Goal: Task Accomplishment & Management: Use online tool/utility

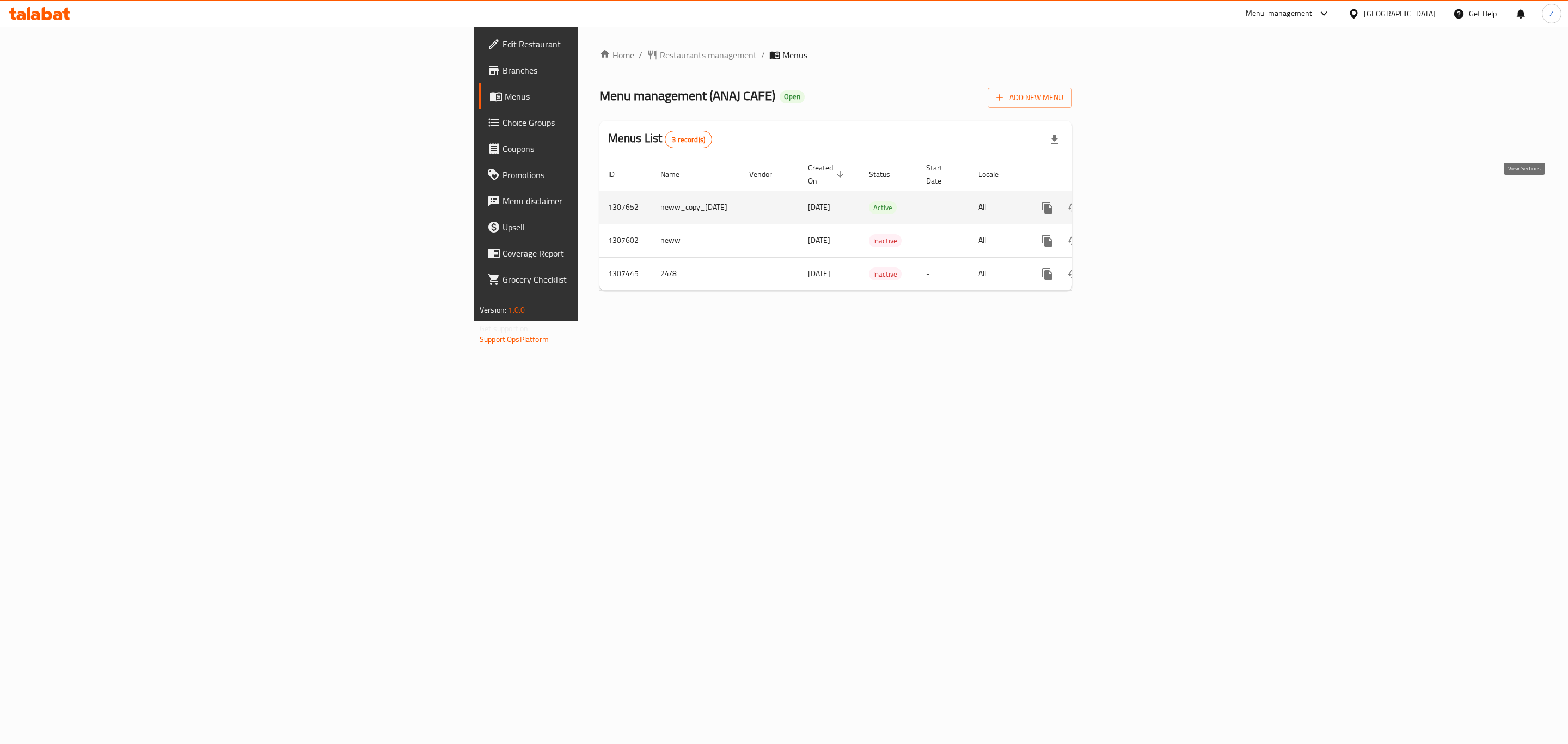
click at [1133, 201] on icon "enhanced table" at bounding box center [1125, 207] width 13 height 13
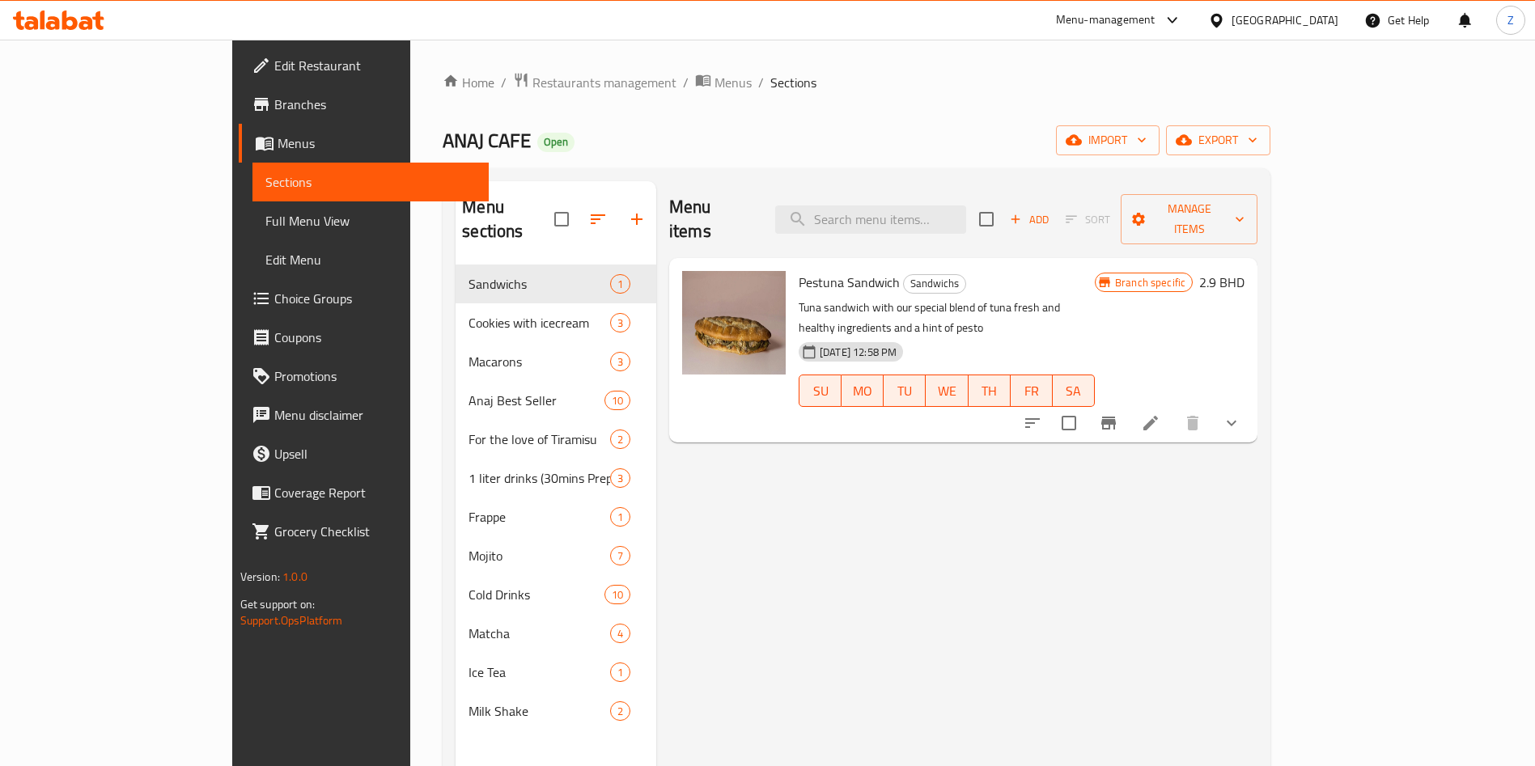
click at [274, 301] on span "Choice Groups" at bounding box center [374, 298] width 201 height 19
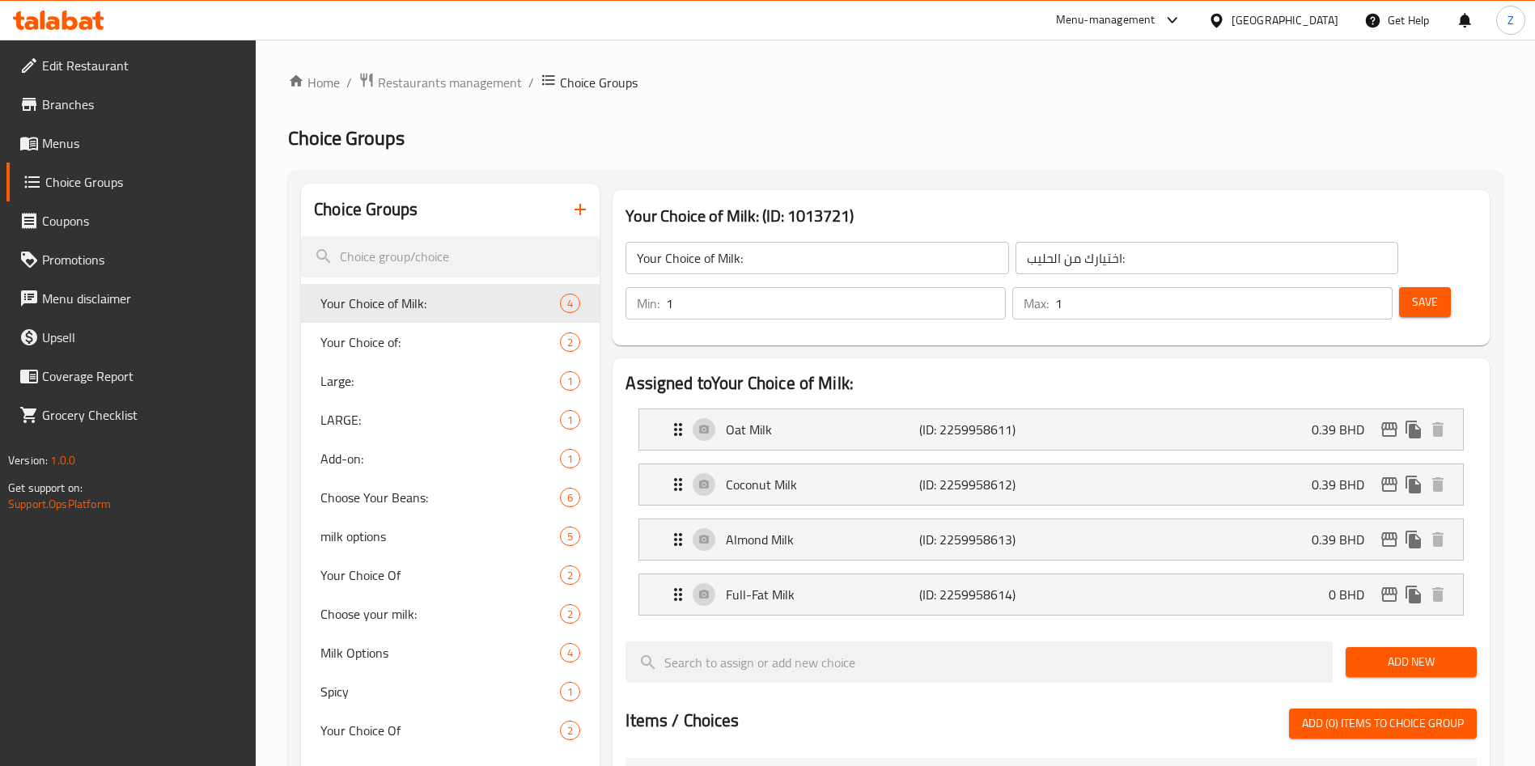
click at [1439, 652] on span "Add New" at bounding box center [1410, 662] width 105 height 20
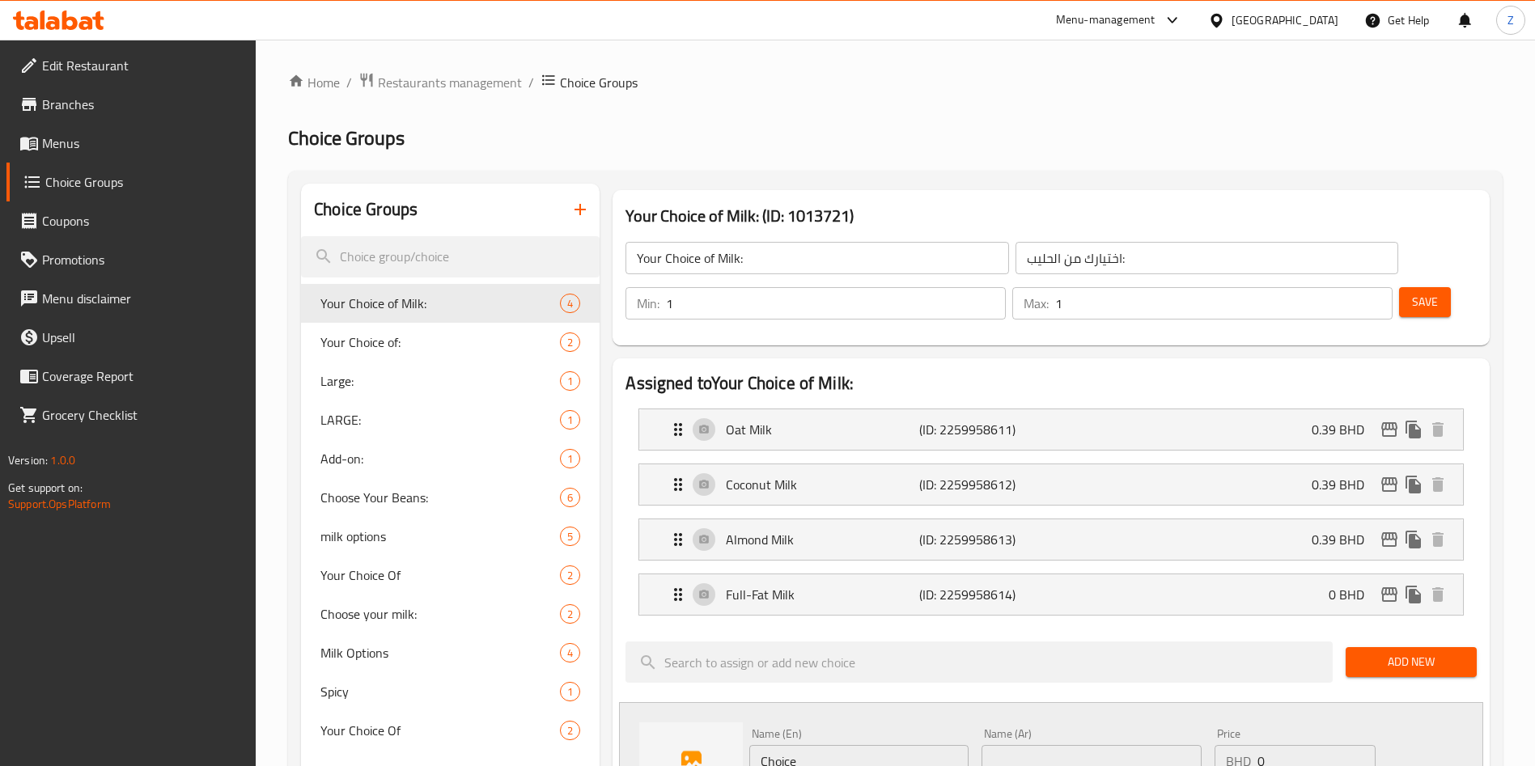
drag, startPoint x: 853, startPoint y: 709, endPoint x: 629, endPoint y: 742, distance: 226.5
click at [629, 742] on div "Name (En) Choice Name (En) Name (Ar) Name (Ar) Price BHD 0 Price Status" at bounding box center [1051, 774] width 864 height 144
type input "/"
type input "Lactose-Free Milk"
type input "حليب خالي من اللاكتوز"
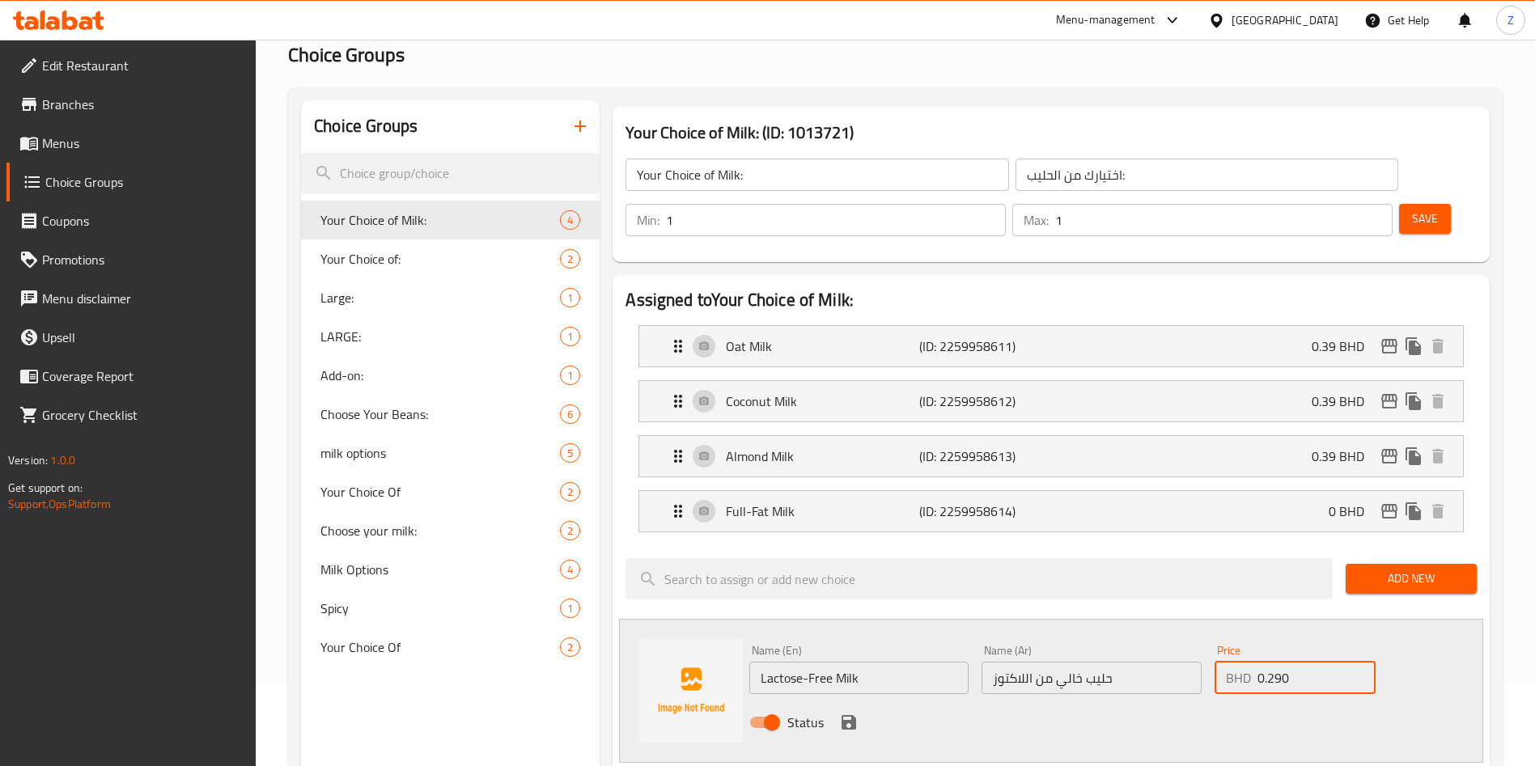
scroll to position [121, 0]
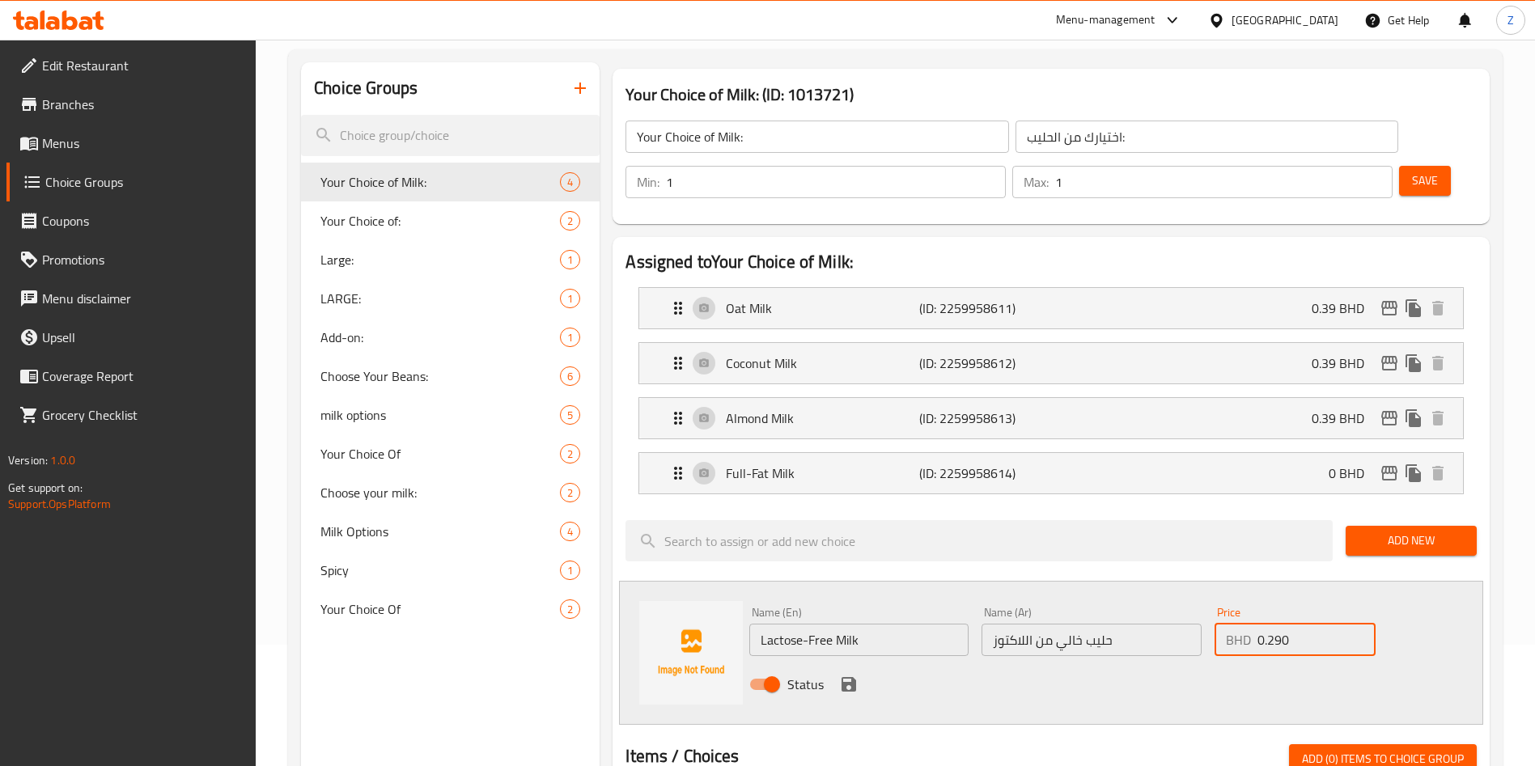
type input "0.290"
click at [847, 677] on icon "save" at bounding box center [848, 684] width 15 height 15
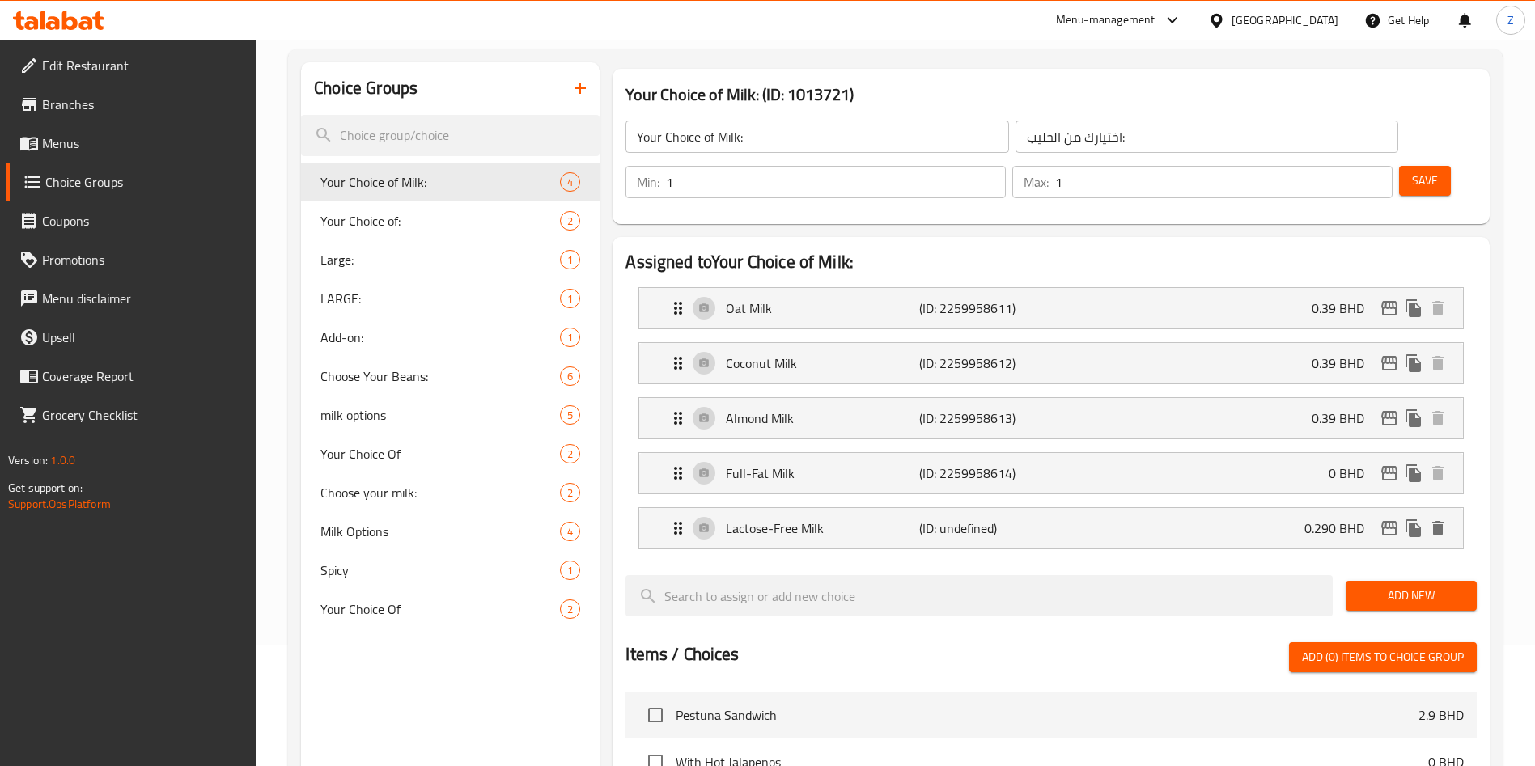
click at [1412, 171] on span "Save" at bounding box center [1425, 181] width 26 height 20
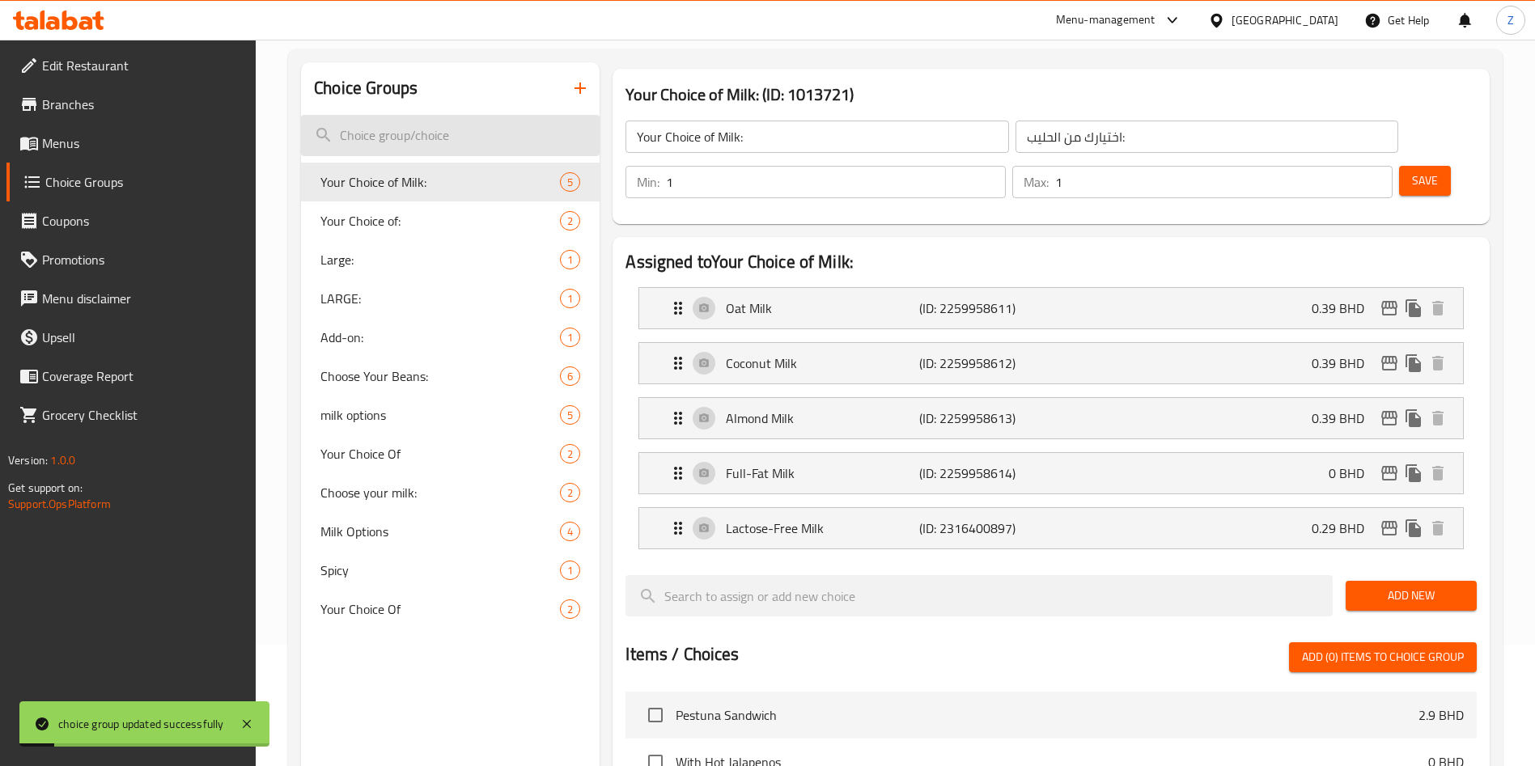
click at [533, 141] on input "search" at bounding box center [450, 135] width 299 height 41
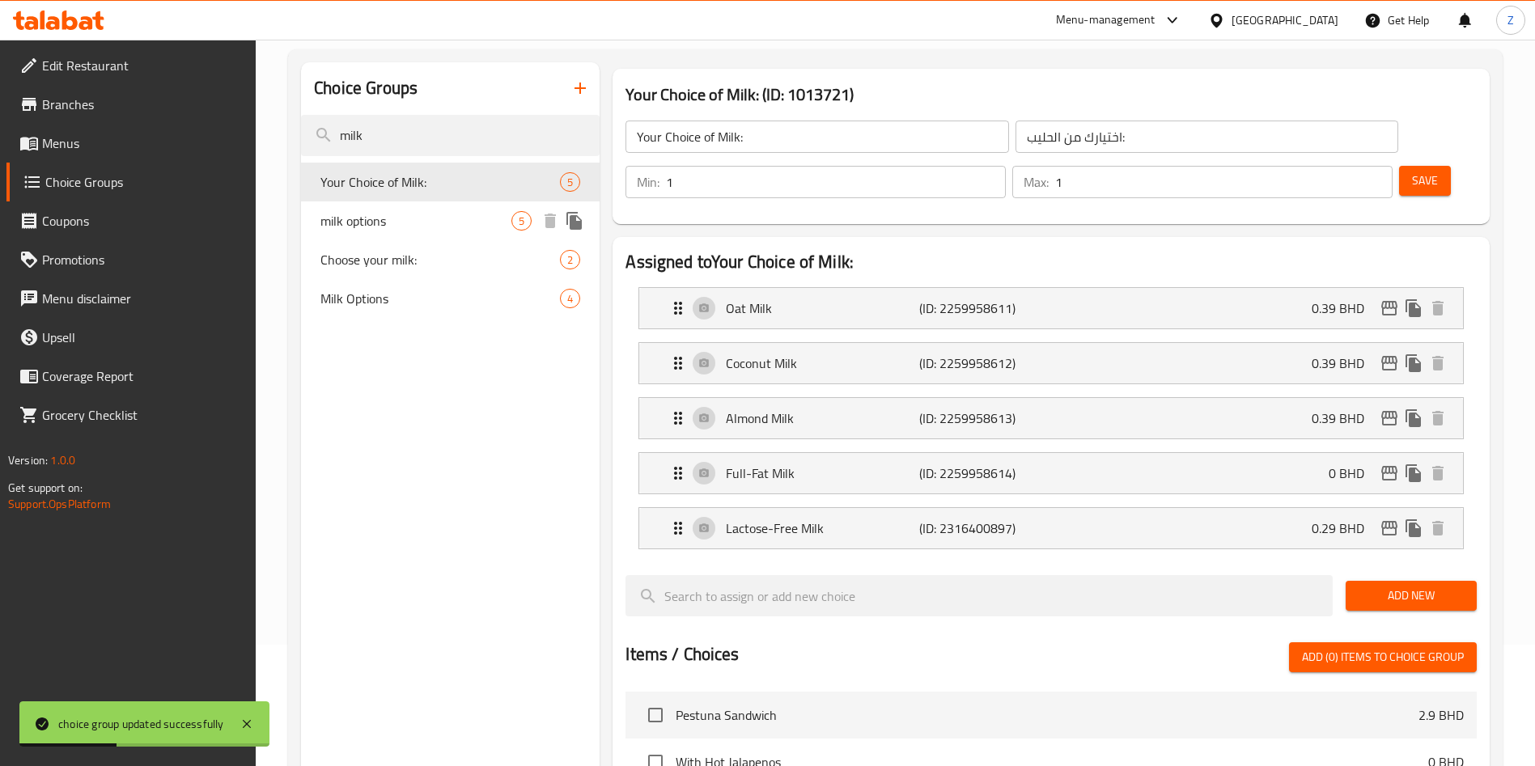
type input "milk"
click at [464, 211] on span "milk options" at bounding box center [415, 220] width 191 height 19
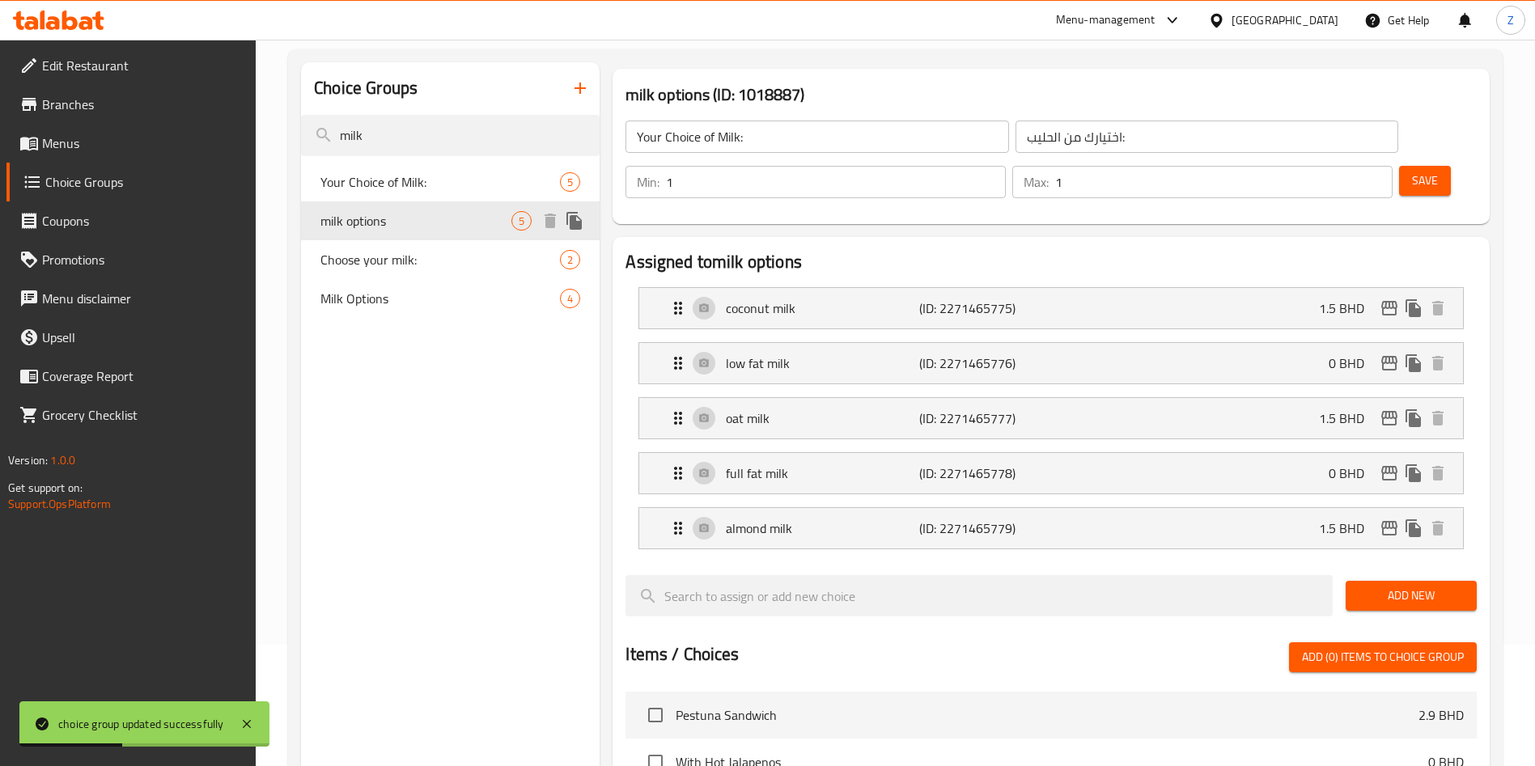
type input "milk options"
type input "واع حليب"
type input "0"
click at [1410, 586] on span "Add New" at bounding box center [1410, 596] width 105 height 20
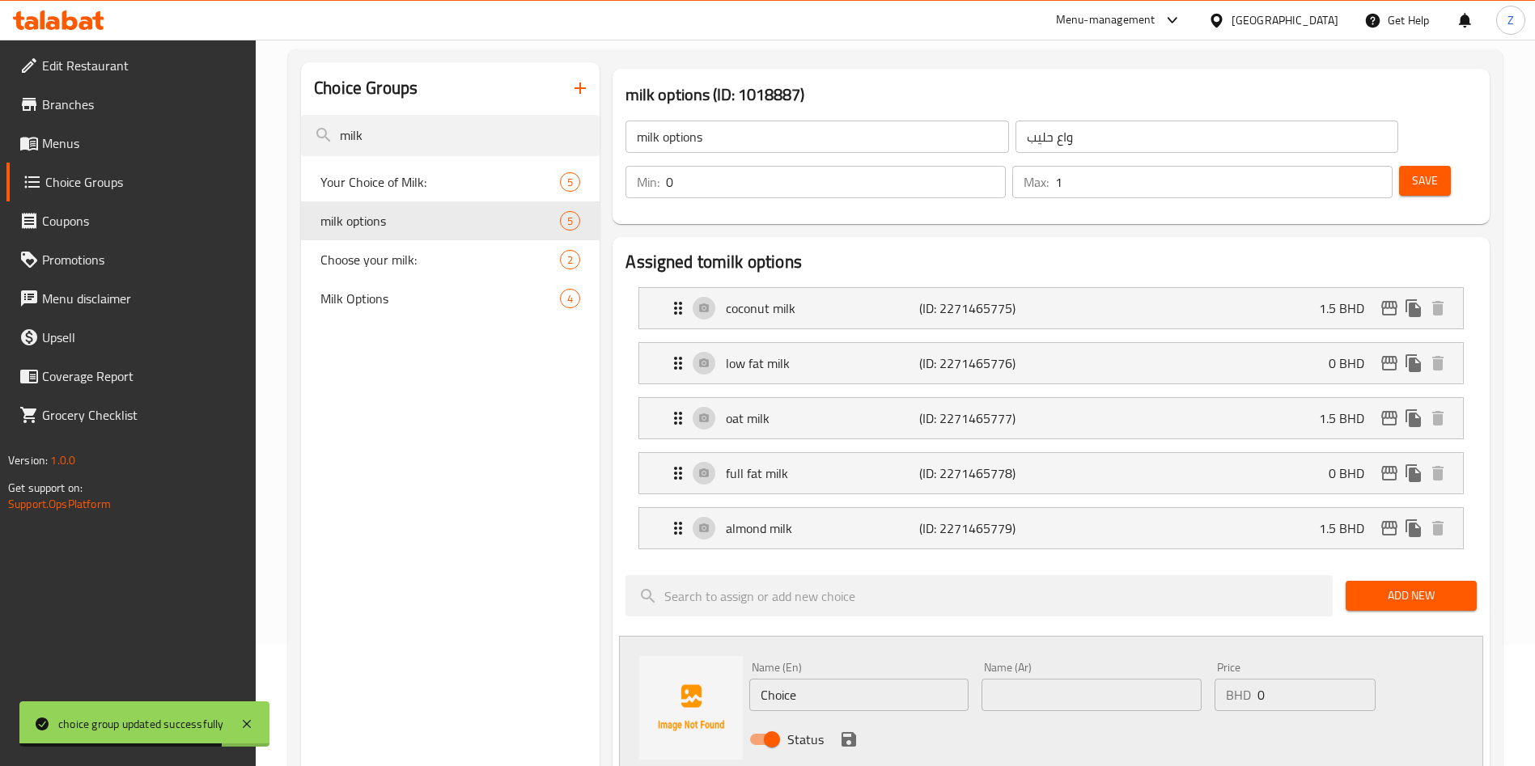
click at [638, 687] on div "Name (En) Choice Name (En) Name (Ar) Name (Ar) Price BHD 0 Price Status" at bounding box center [1051, 708] width 864 height 144
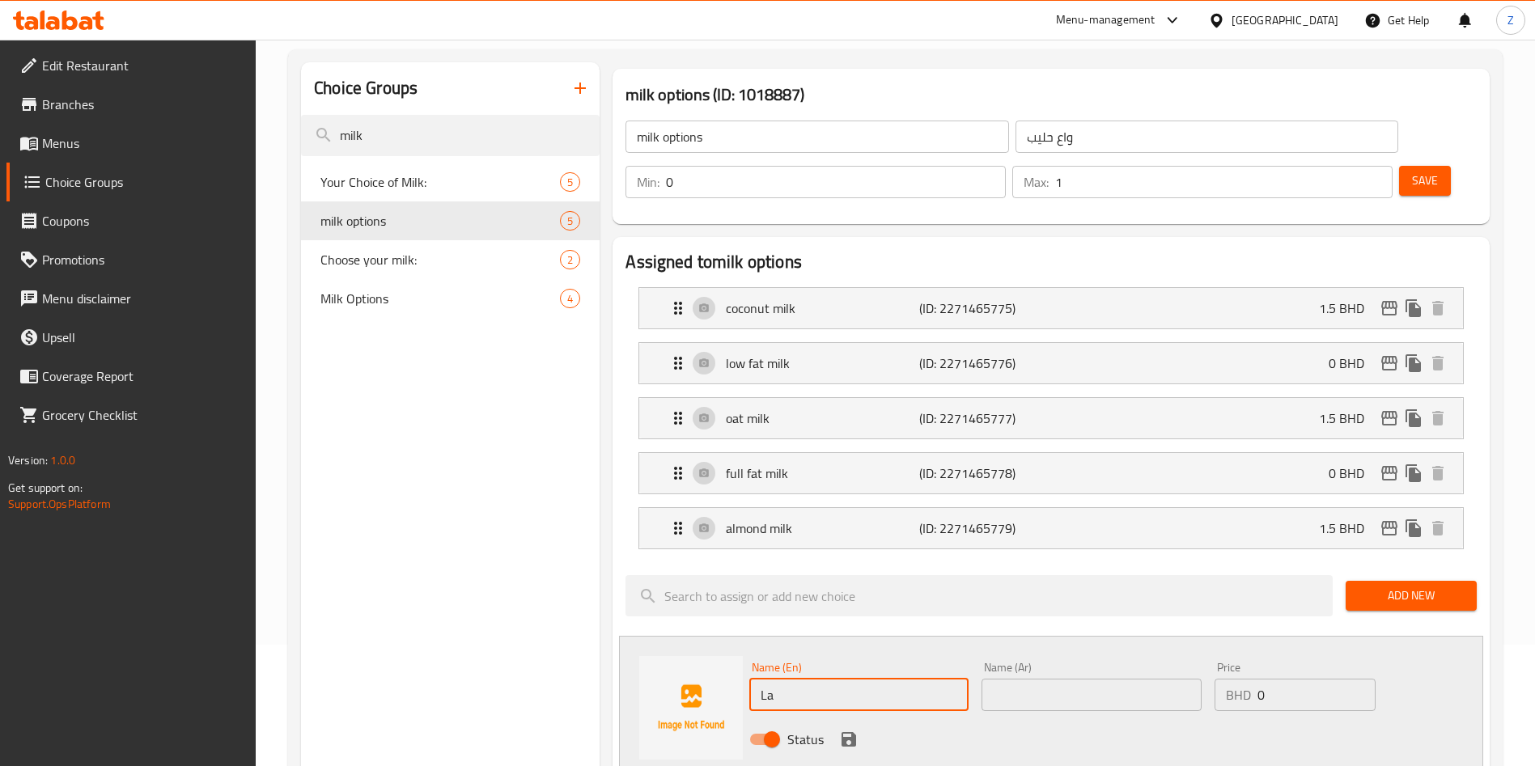
type input "Lactose-Free Milk"
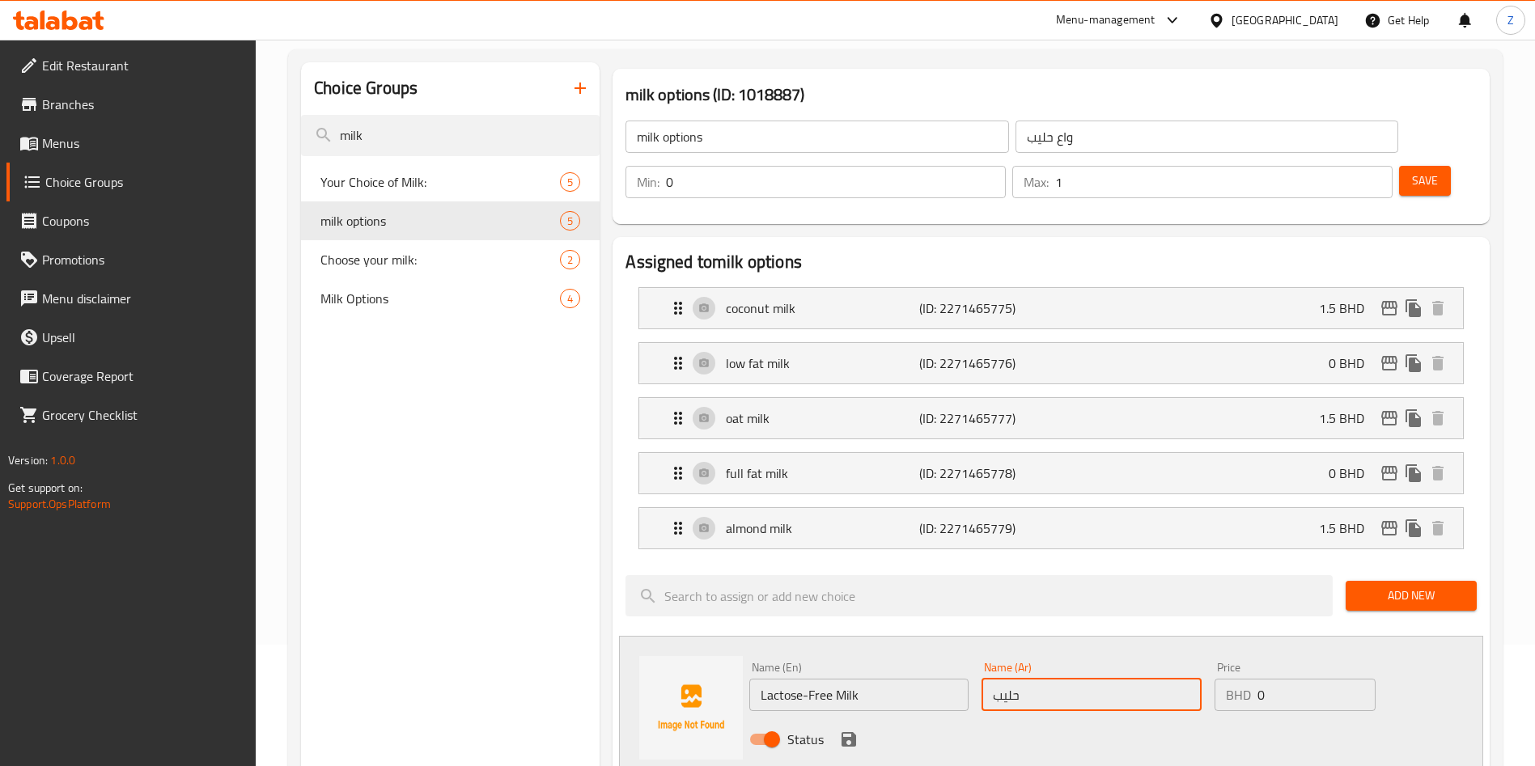
type input "حليب خالي من اللاكتوز"
type input "0.290"
click at [843, 732] on icon "save" at bounding box center [848, 739] width 15 height 15
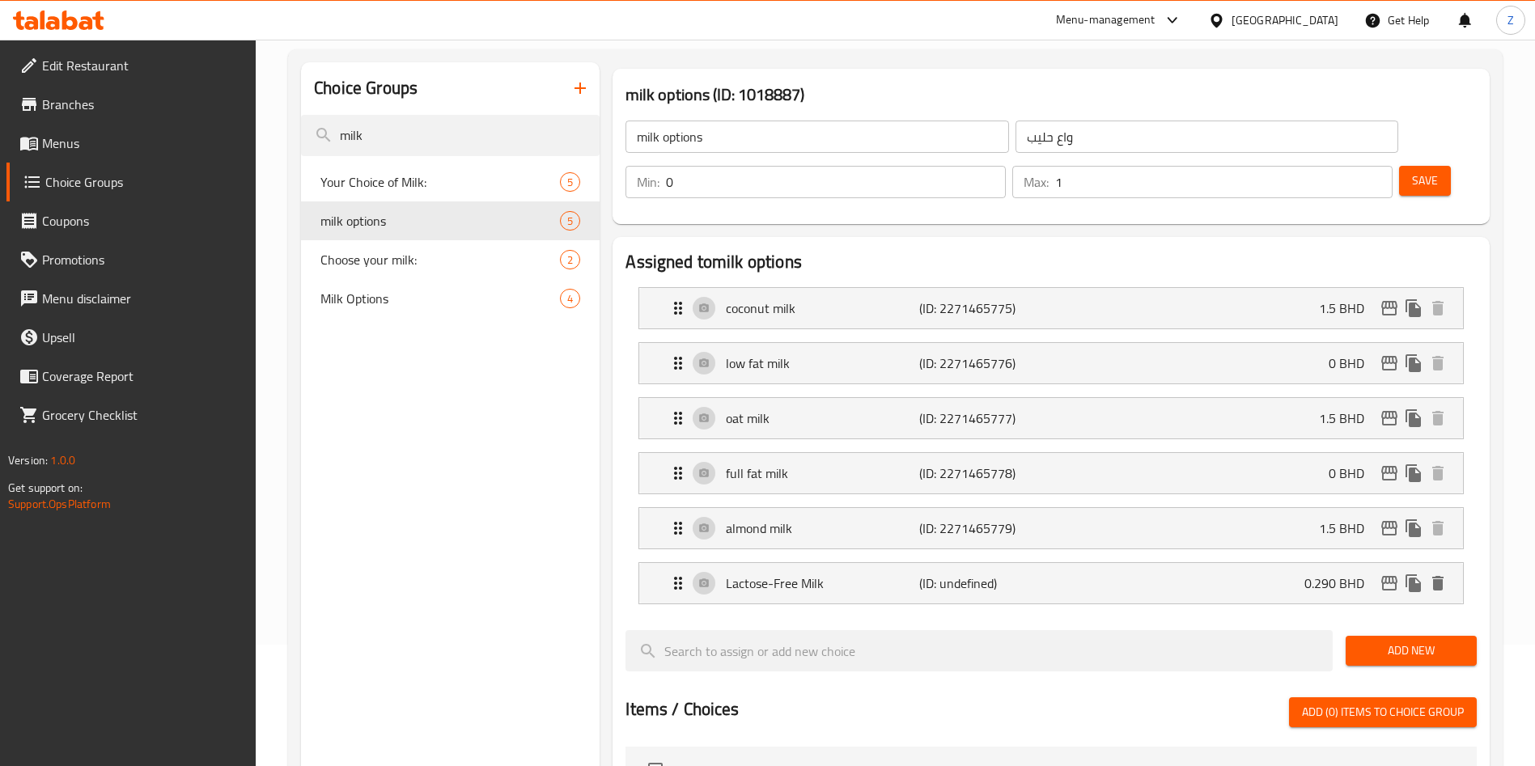
click at [1412, 171] on span "Save" at bounding box center [1425, 181] width 26 height 20
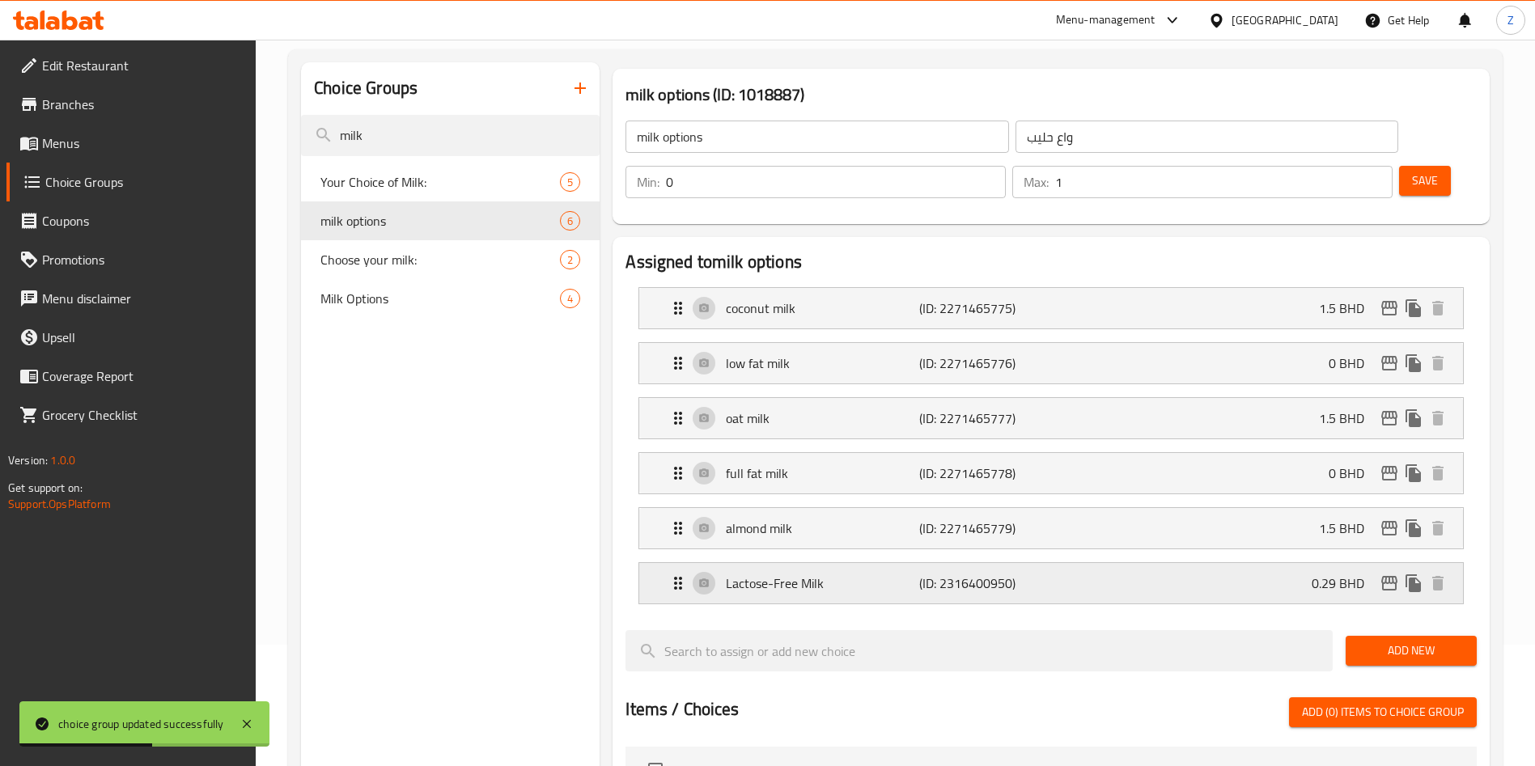
click at [1218, 563] on div "Lactose-Free Milk (ID: 2316400950) 0.29 BHD" at bounding box center [1055, 583] width 775 height 40
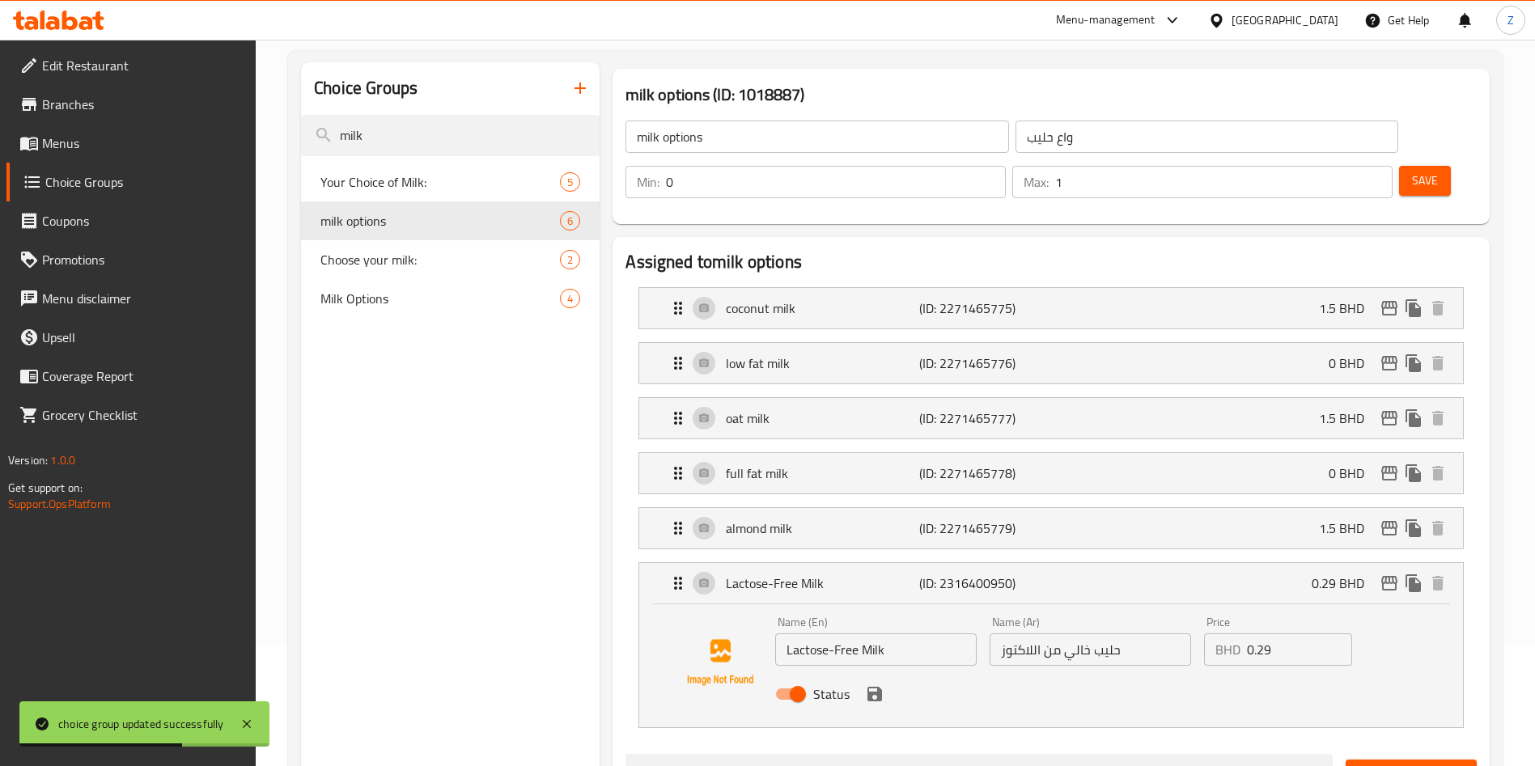
click at [802, 679] on input "Status" at bounding box center [798, 694] width 92 height 31
checkbox input "false"
click at [879, 687] on icon "save" at bounding box center [874, 694] width 15 height 15
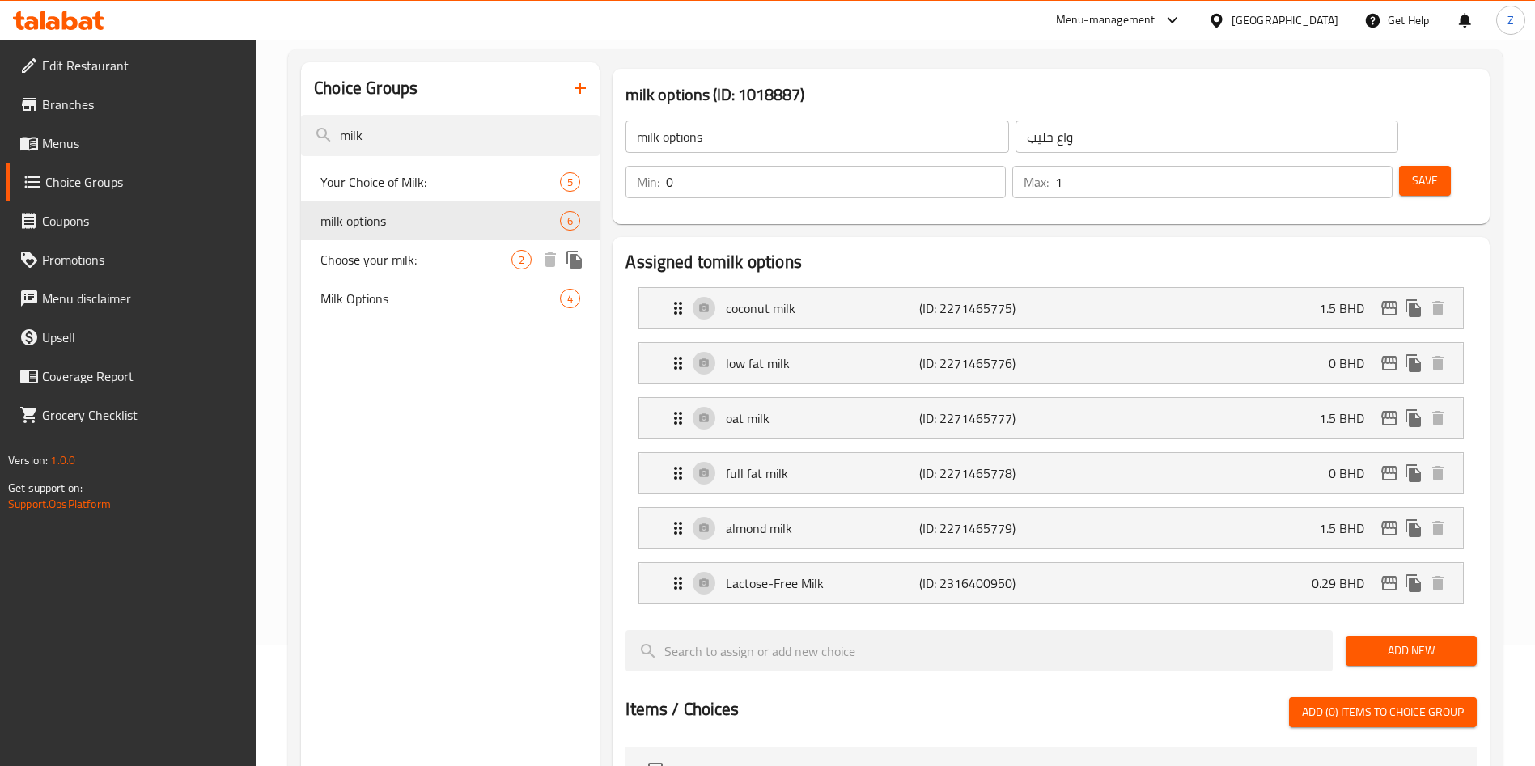
click at [382, 267] on span "Choose your milk:" at bounding box center [415, 259] width 191 height 19
type input "Choose your milk:"
type input "اختار الحليب:"
type input "1"
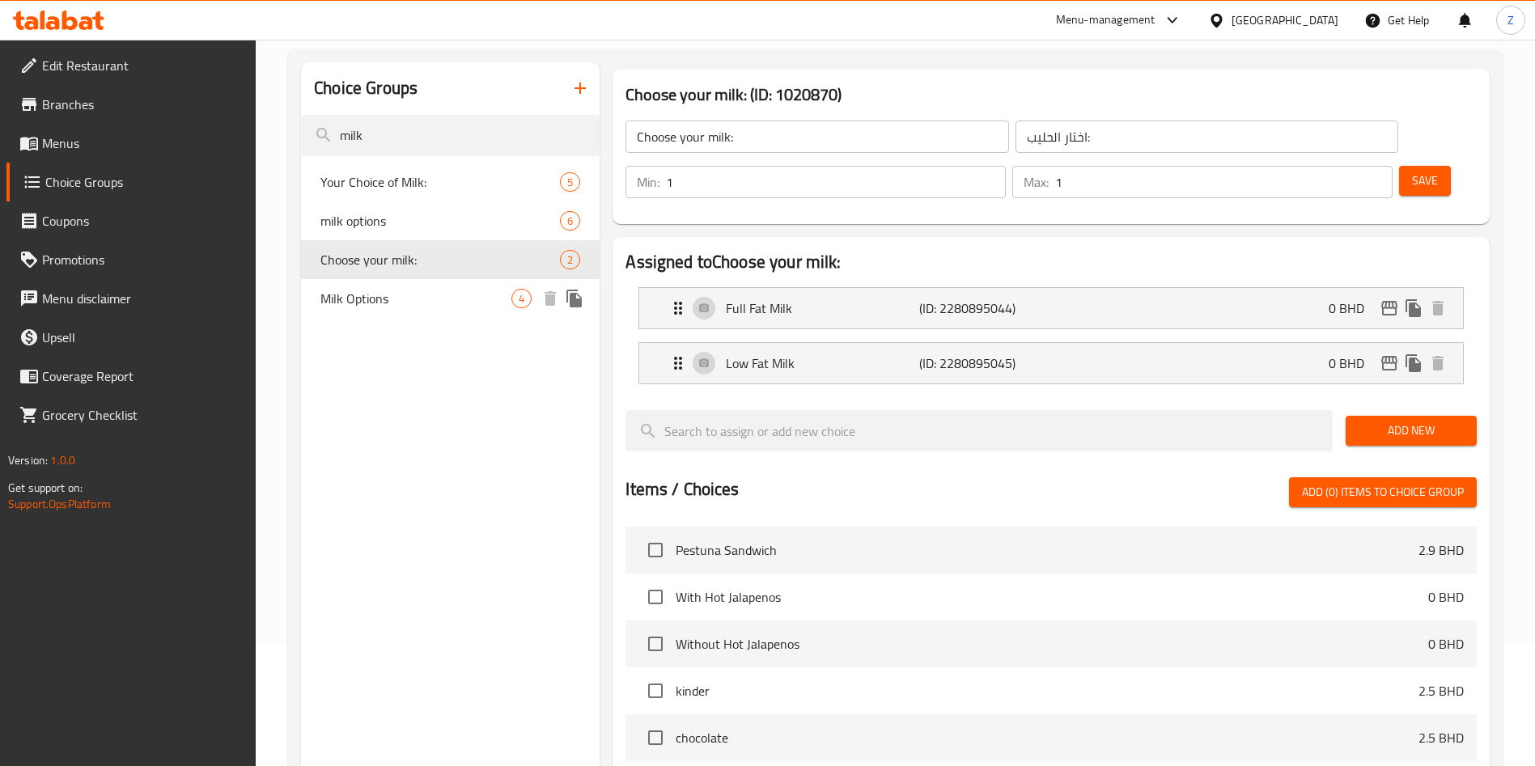
click at [381, 289] on span "Milk Options" at bounding box center [415, 298] width 191 height 19
type input "Milk Options"
type input "انواع حليب"
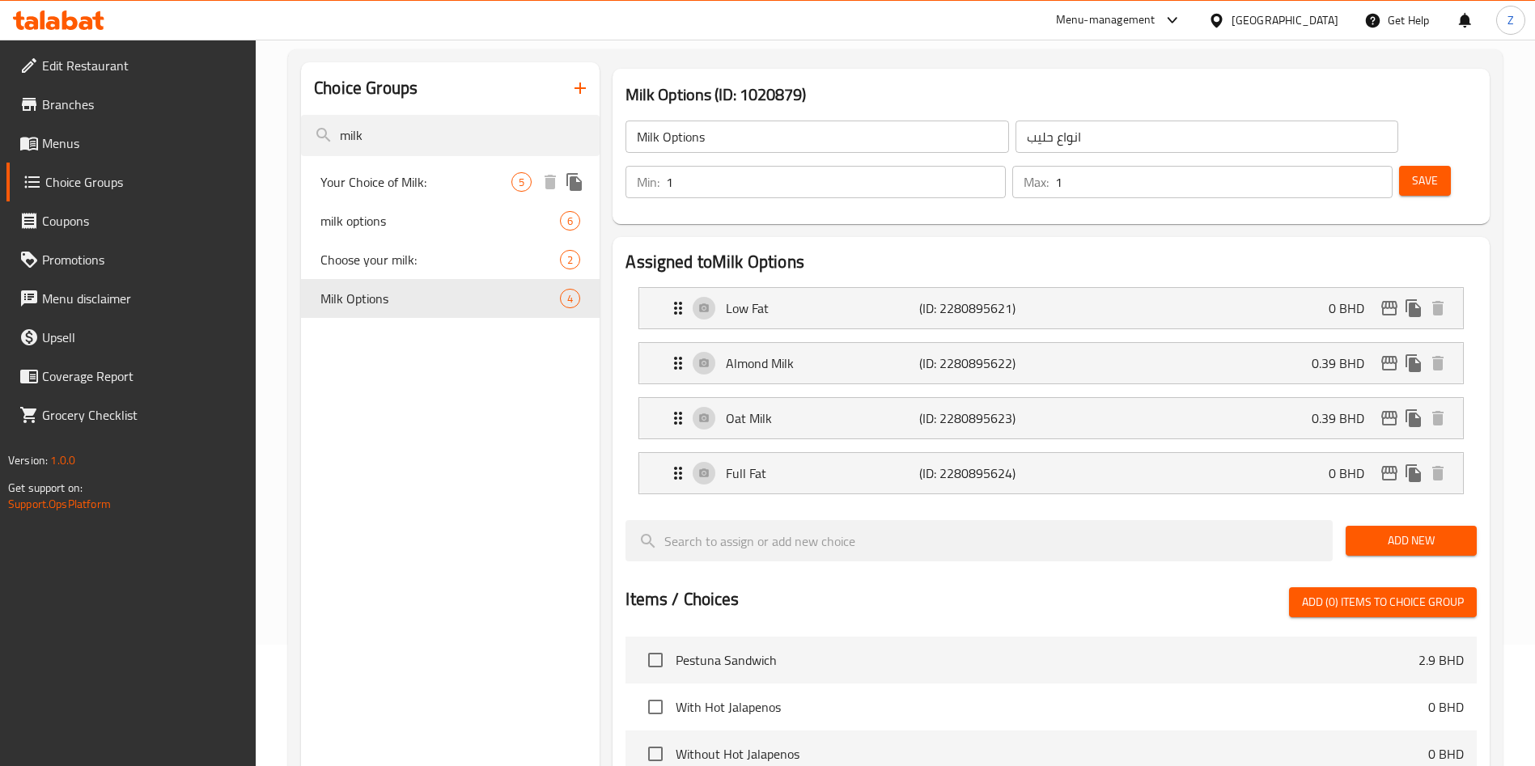
click at [496, 179] on span "Your Choice of Milk:" at bounding box center [415, 181] width 191 height 19
type input "Your Choice of Milk:"
type input "اختيارك من الحليب:"
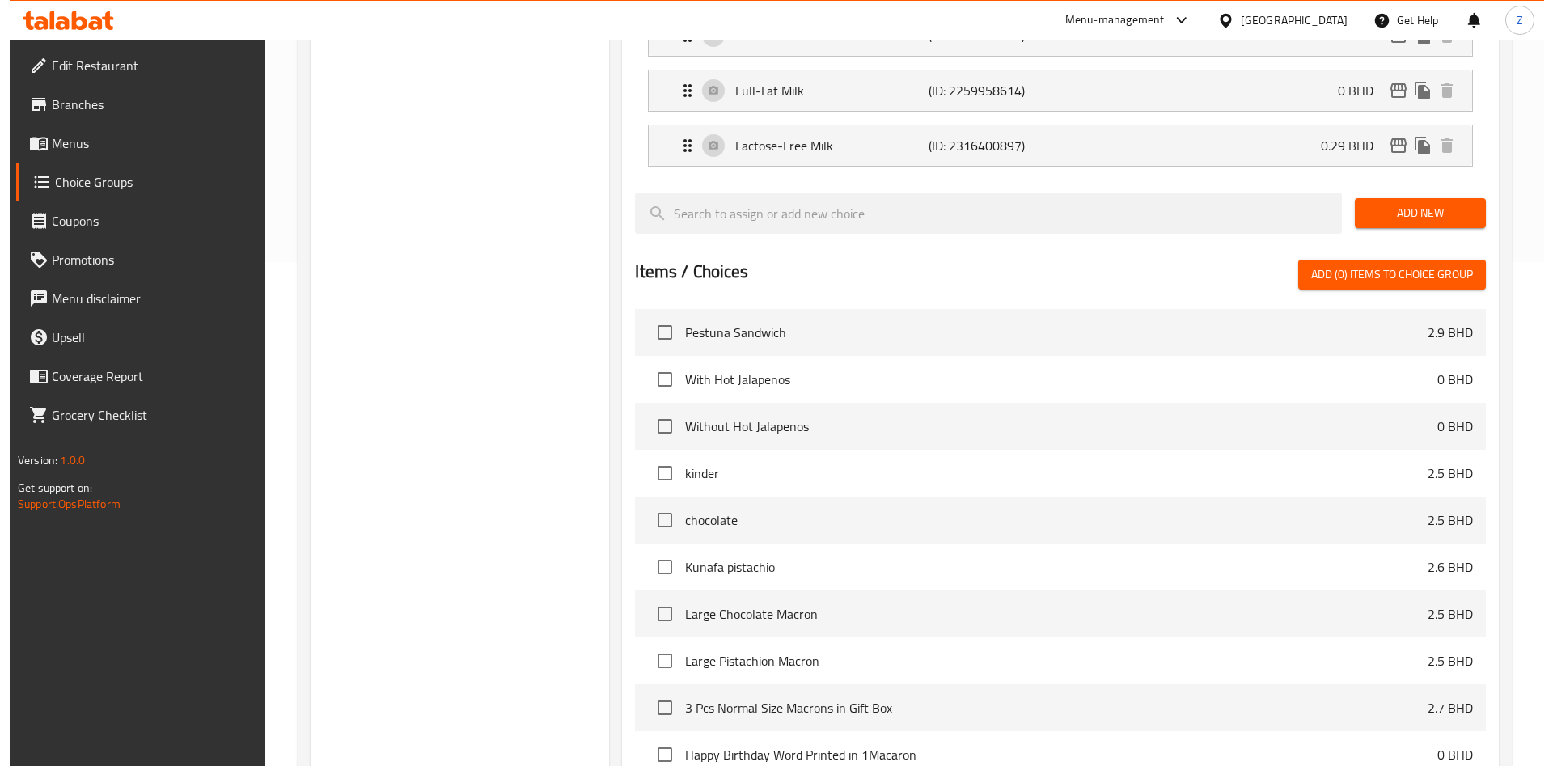
scroll to position [633, 0]
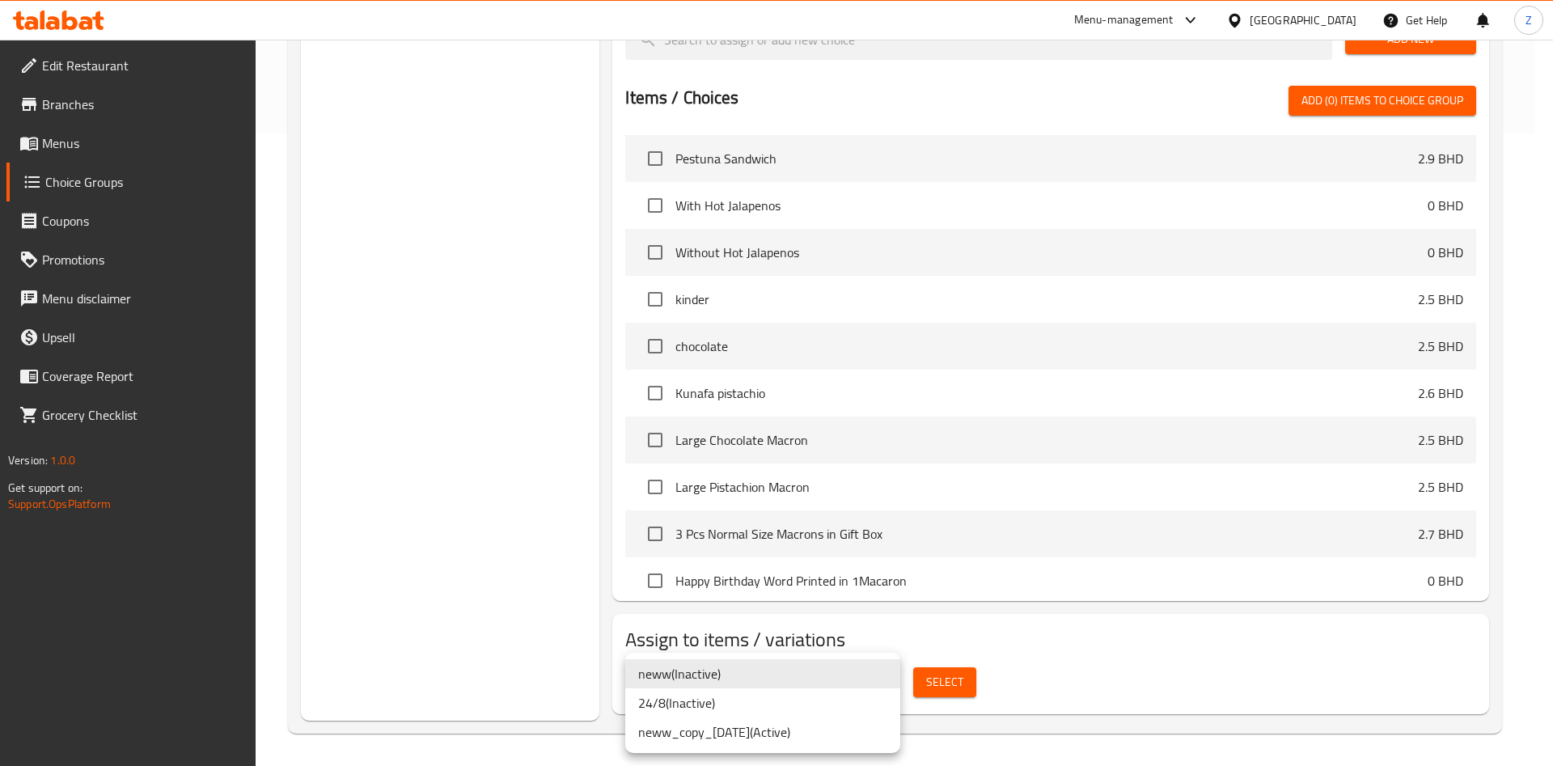
click at [735, 735] on li "neww_copy_[DATE] ( Active )" at bounding box center [762, 732] width 275 height 29
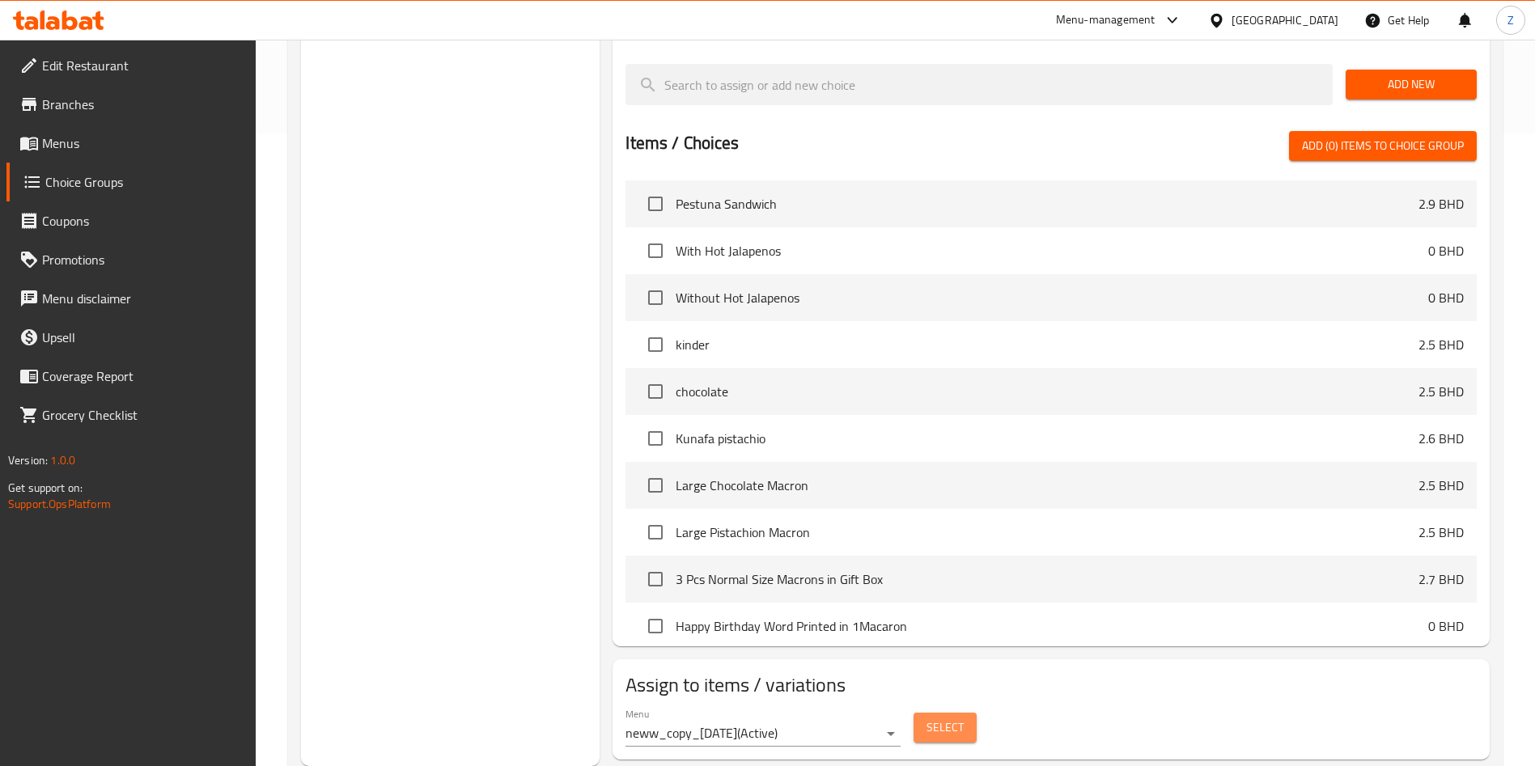
click at [938, 718] on span "Select" at bounding box center [944, 728] width 37 height 20
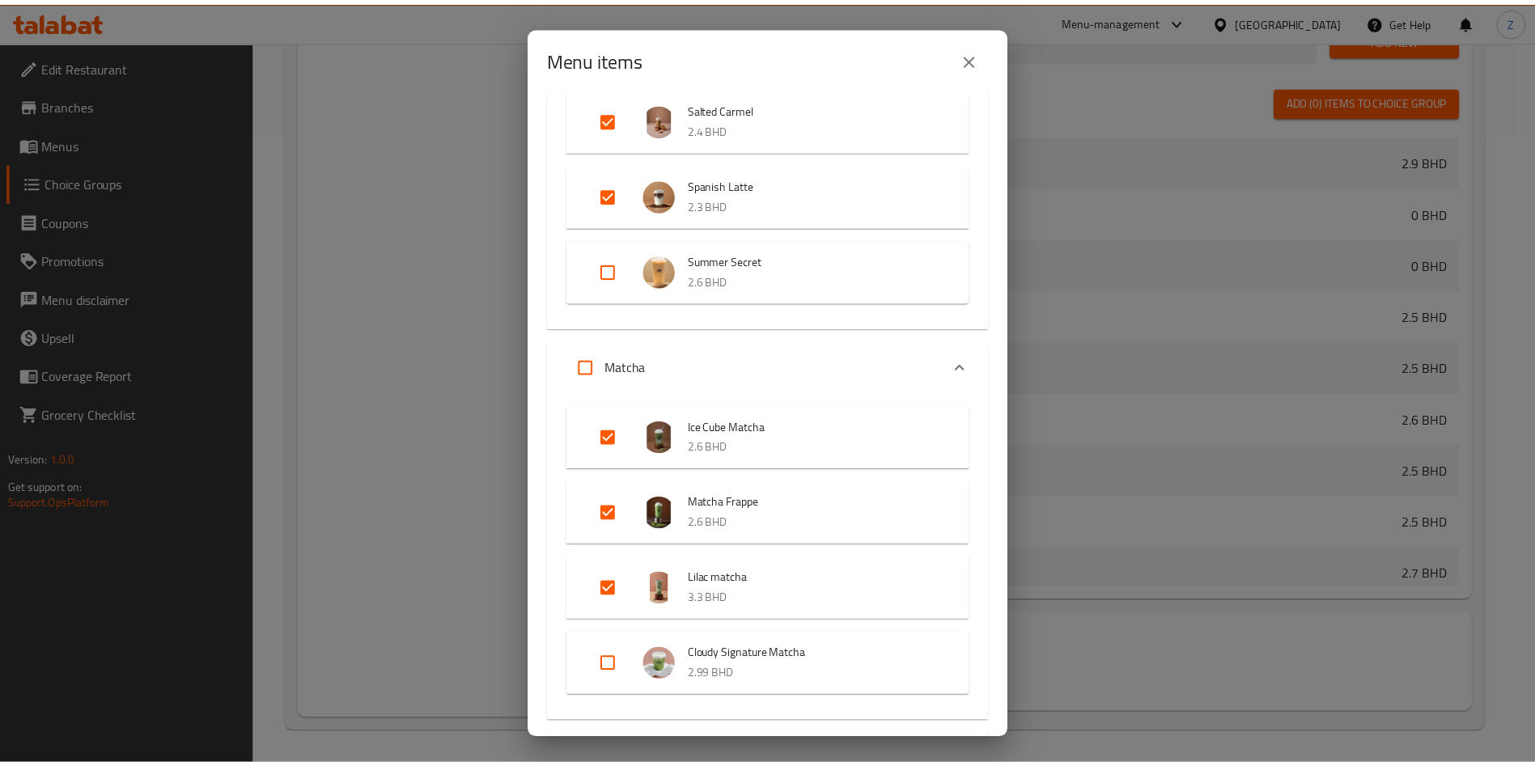
scroll to position [2153, 0]
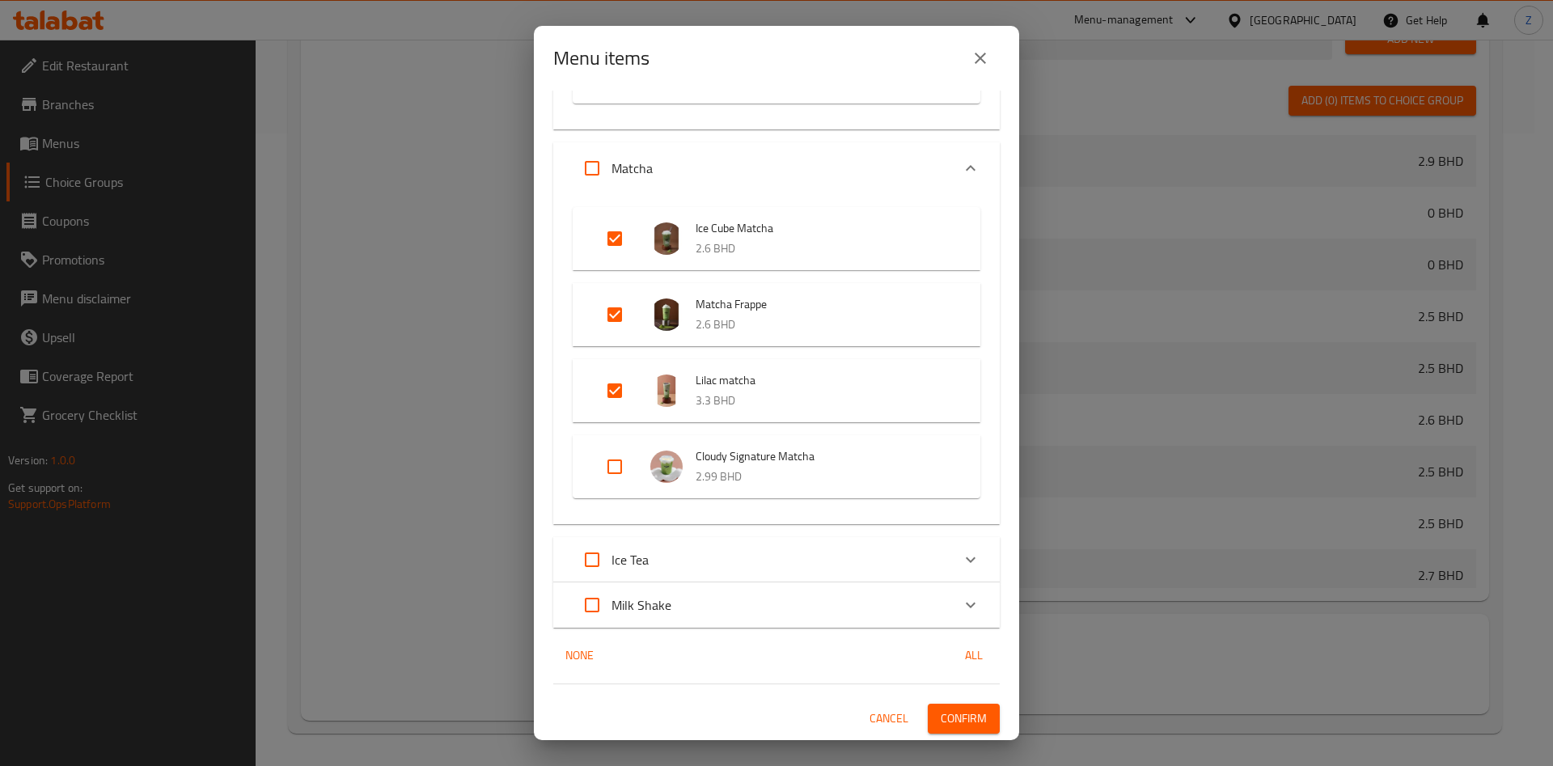
drag, startPoint x: 982, startPoint y: 59, endPoint x: 965, endPoint y: 75, distance: 23.5
click at [982, 58] on icon "close" at bounding box center [980, 58] width 19 height 19
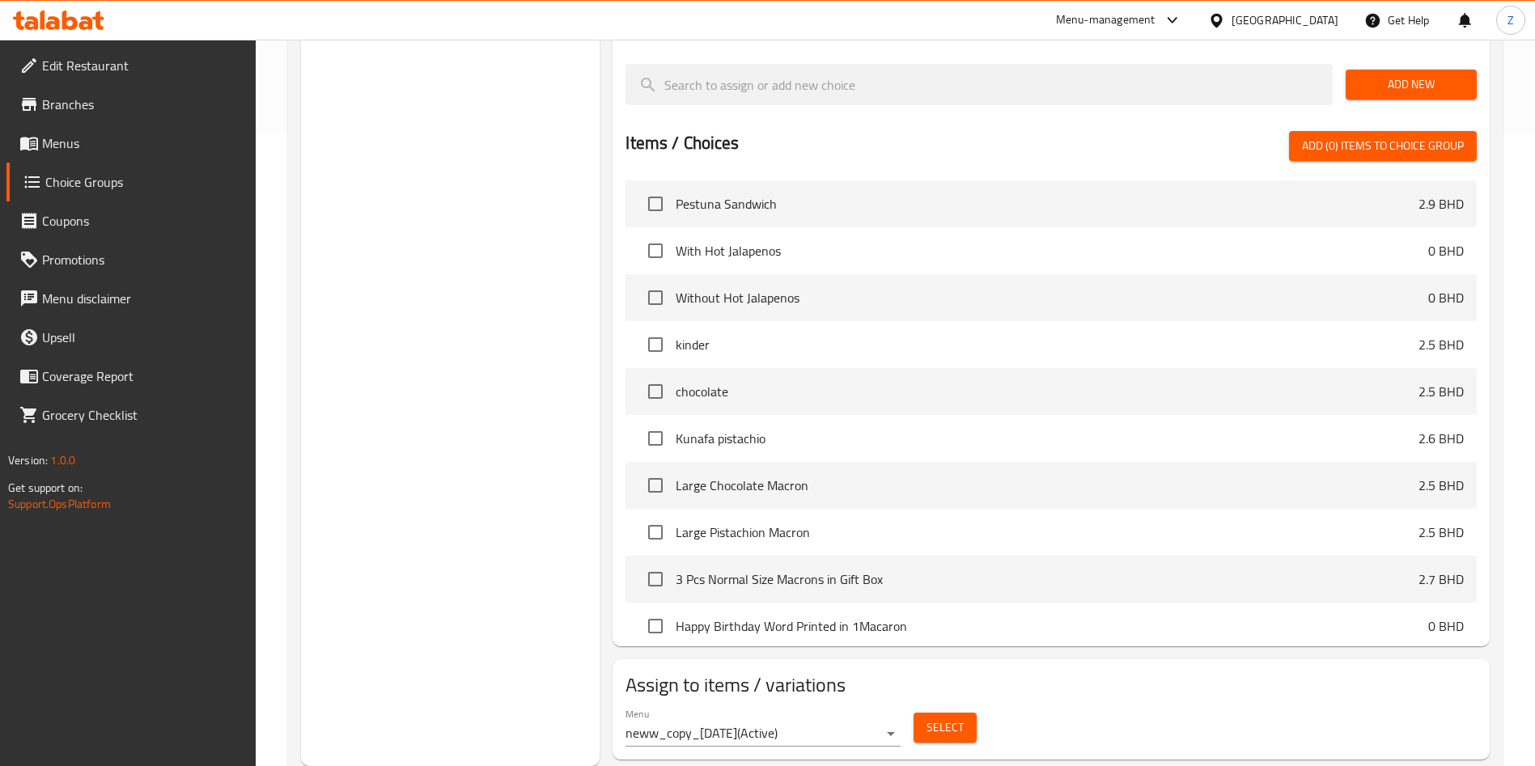
click at [392, 307] on div "Choice Groups milk Your Choice of Milk: 5 milk options 6 Choose your milk: 2 Mi…" at bounding box center [450, 158] width 299 height 1215
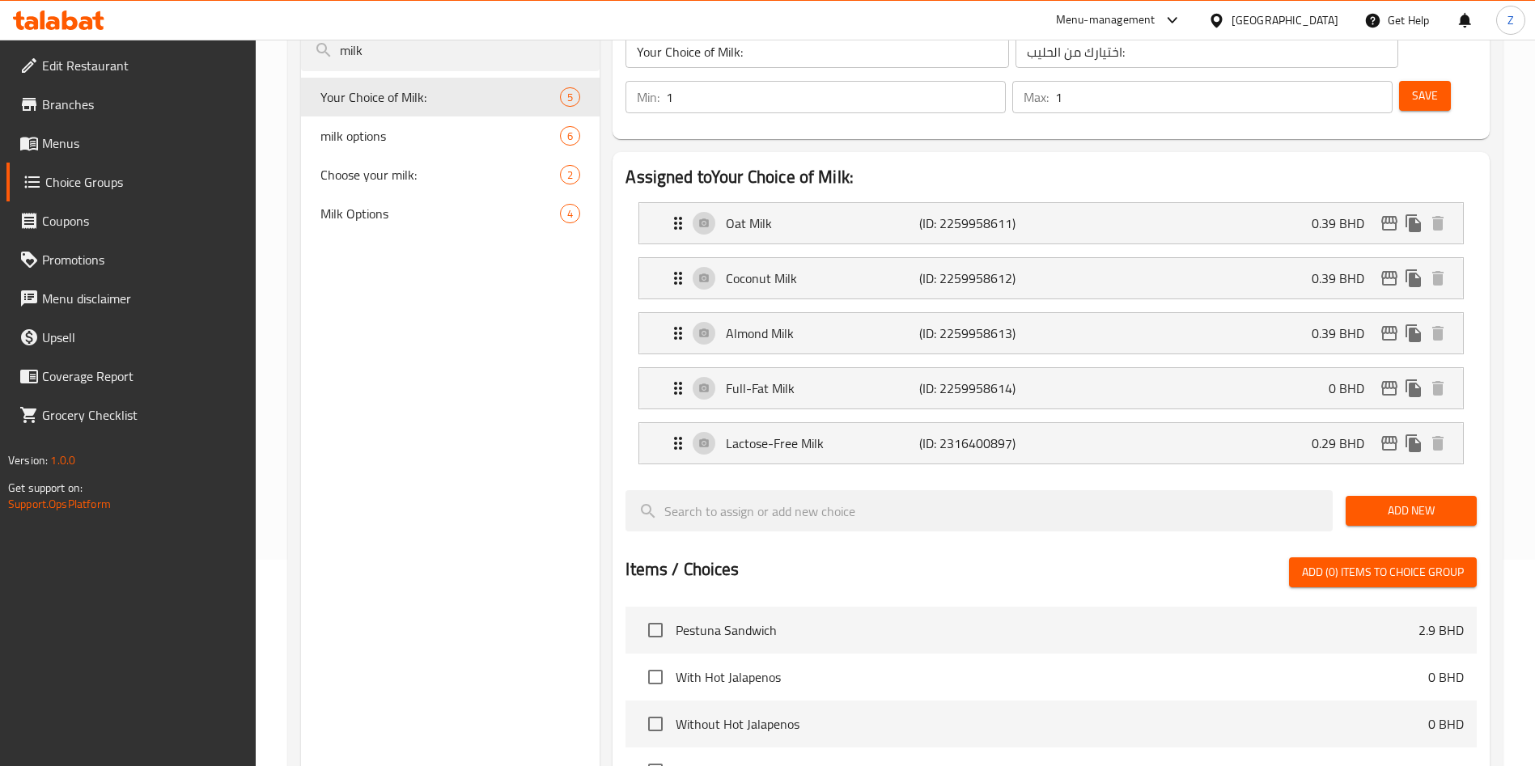
scroll to position [26, 0]
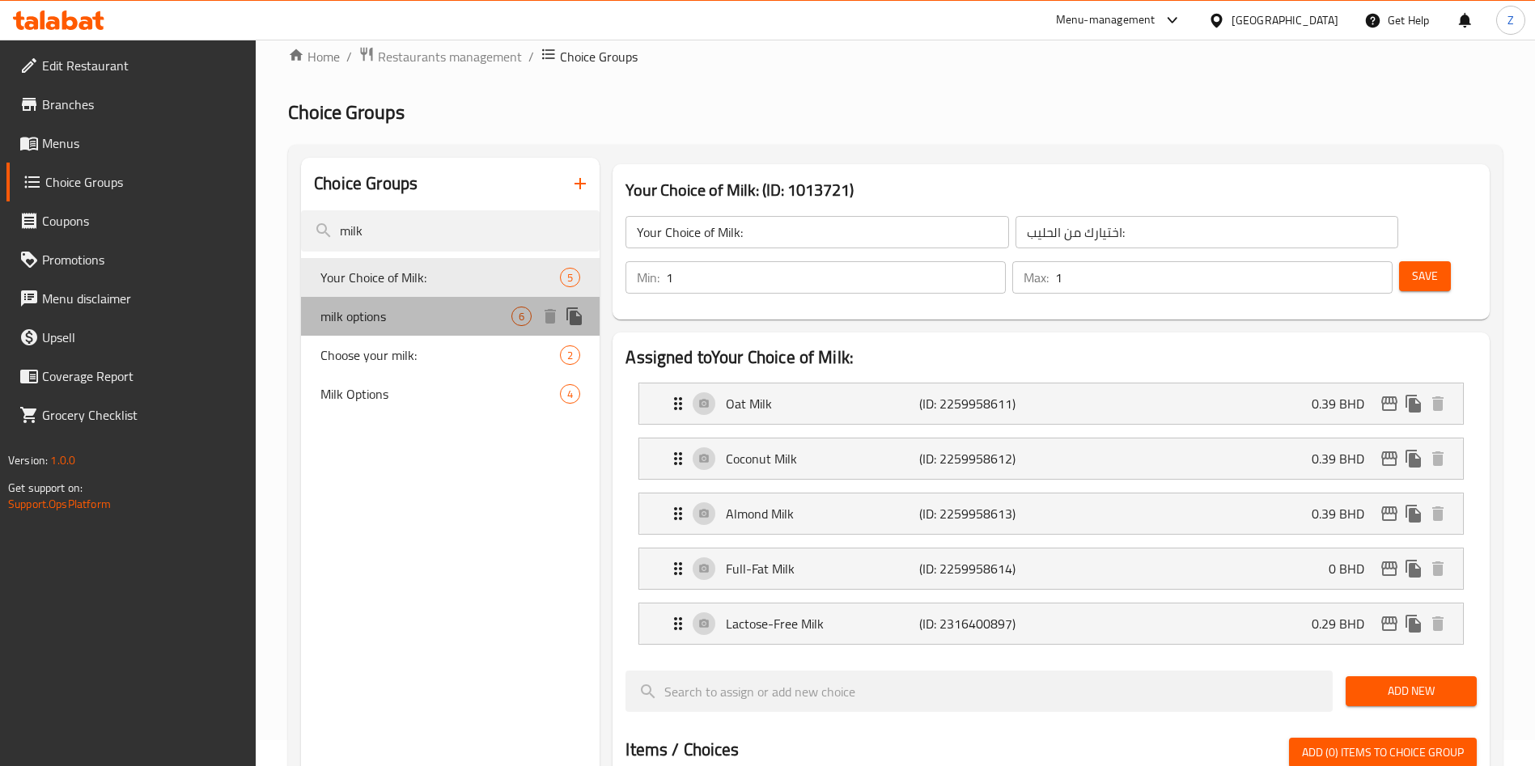
click at [388, 312] on span "milk options" at bounding box center [415, 316] width 191 height 19
type input "milk options"
type input "واع حليب"
type input "0"
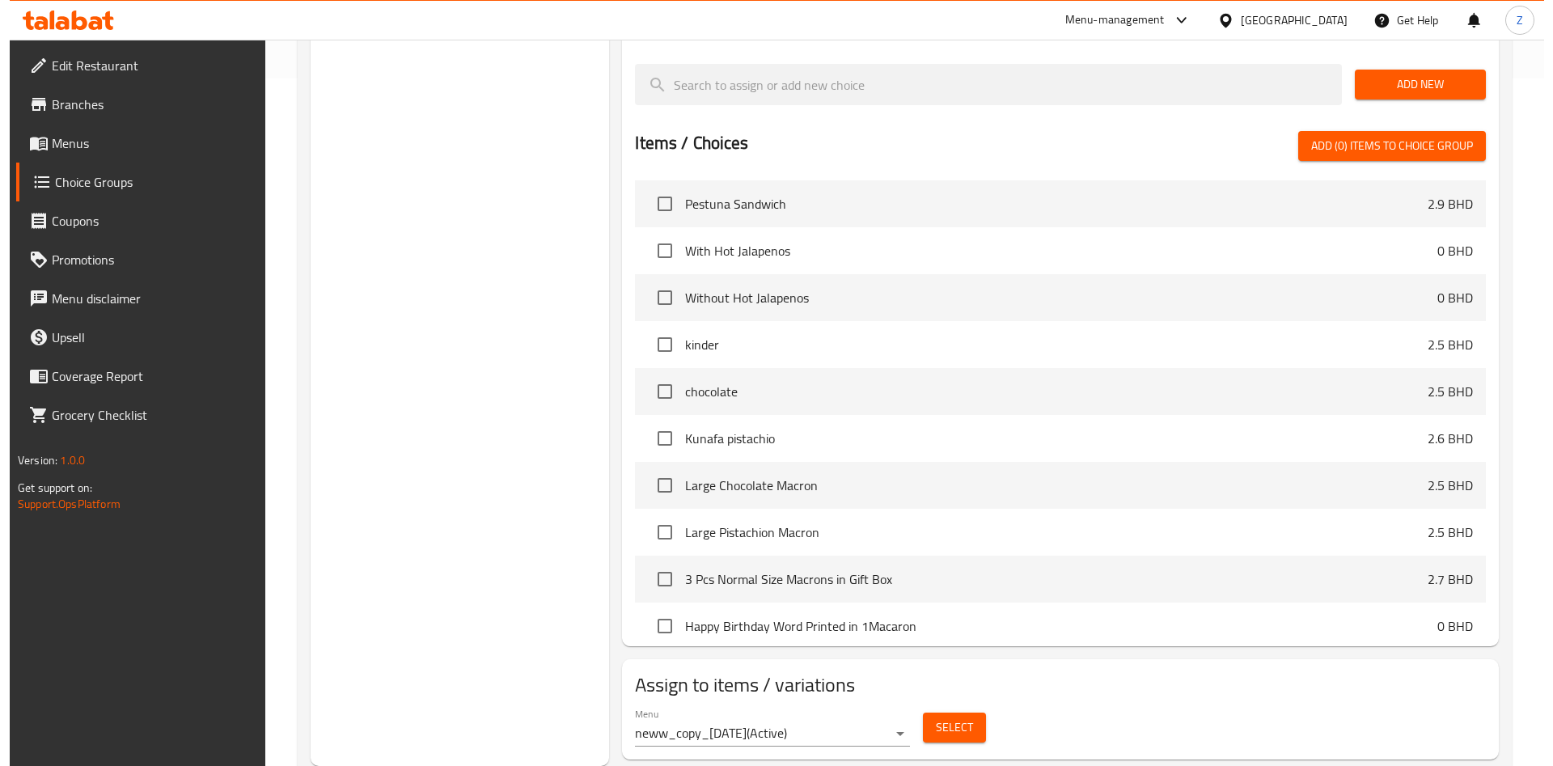
scroll to position [728, 0]
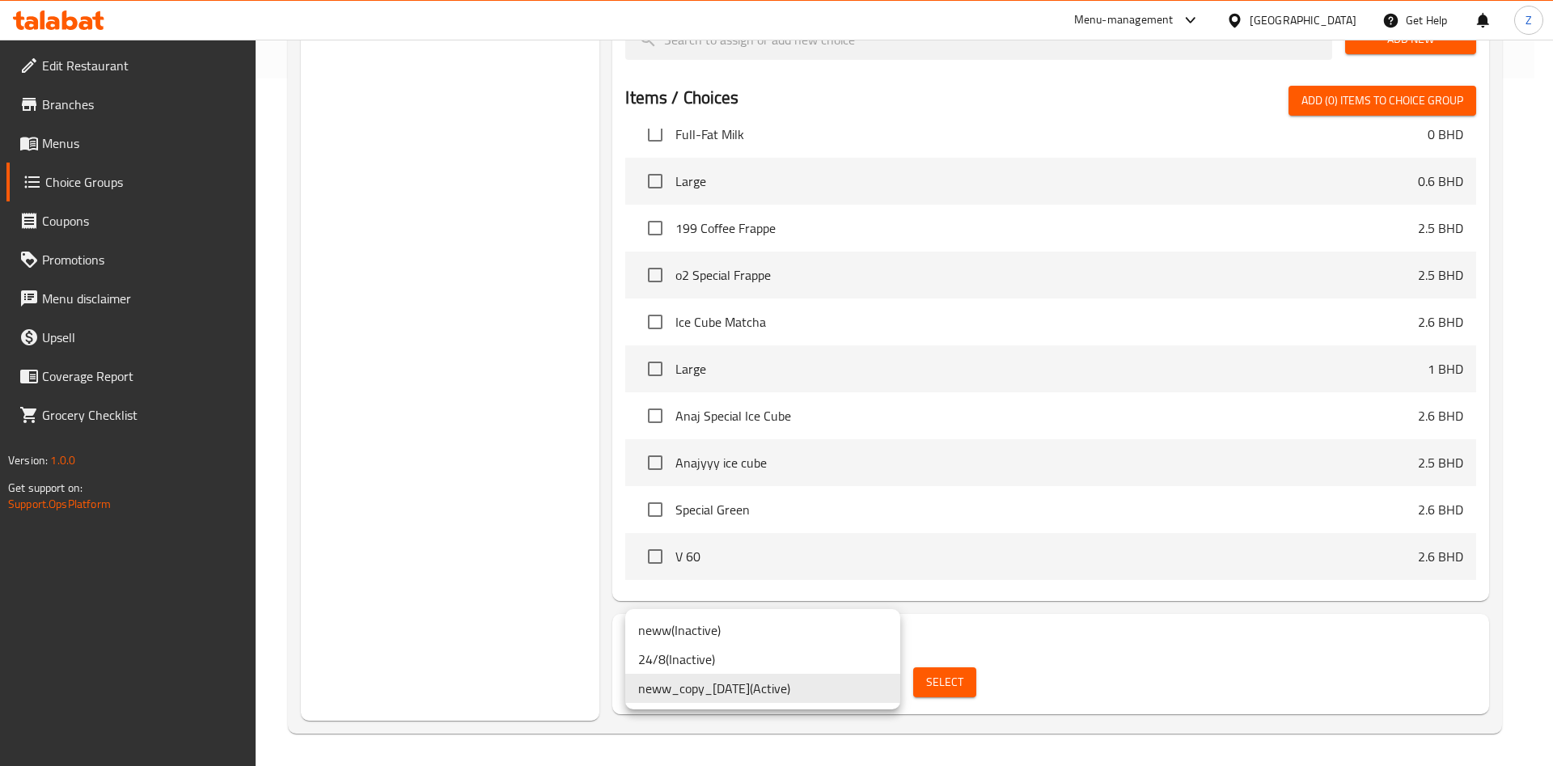
click at [1111, 650] on div at bounding box center [776, 383] width 1553 height 766
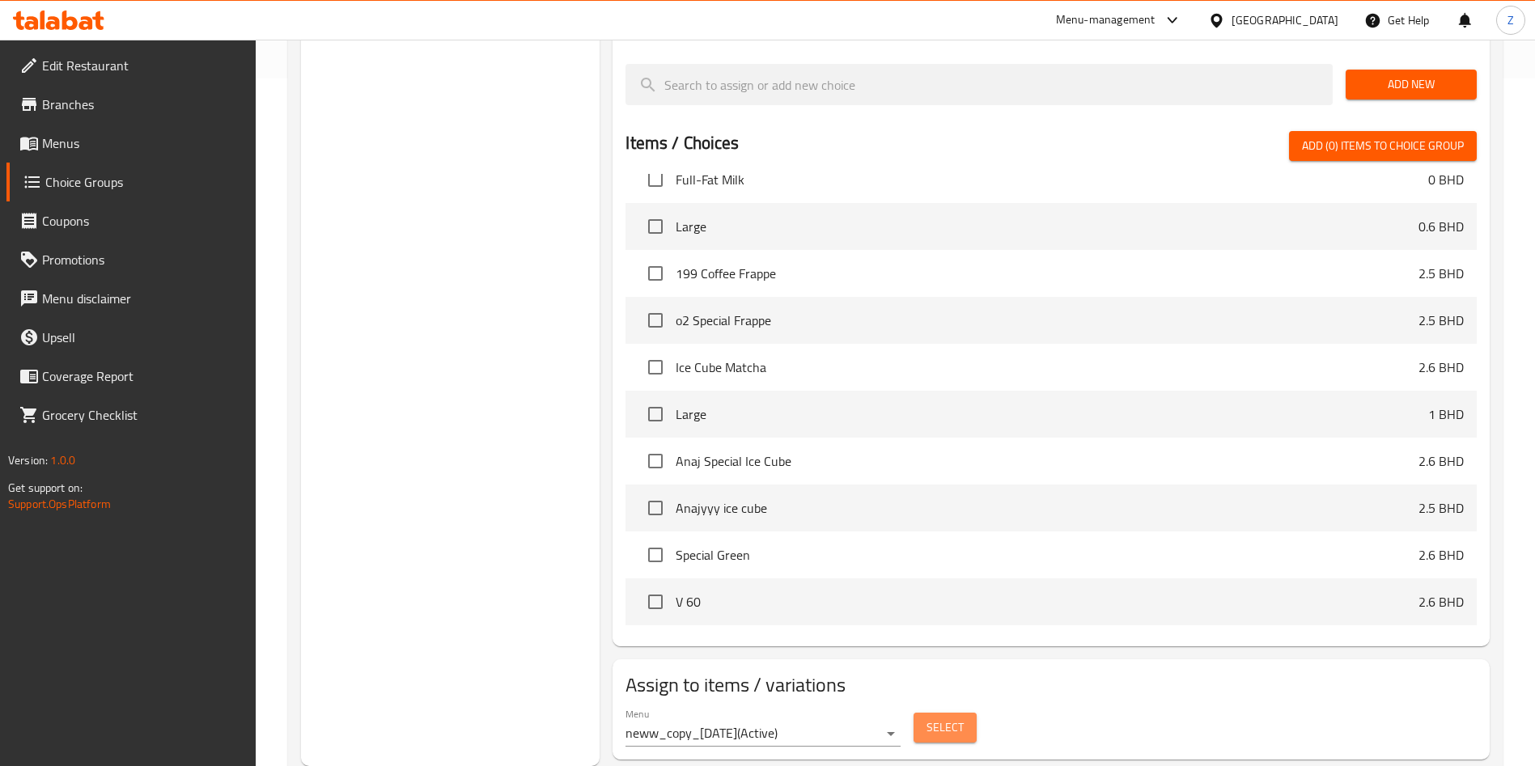
click at [939, 718] on span "Select" at bounding box center [944, 728] width 37 height 20
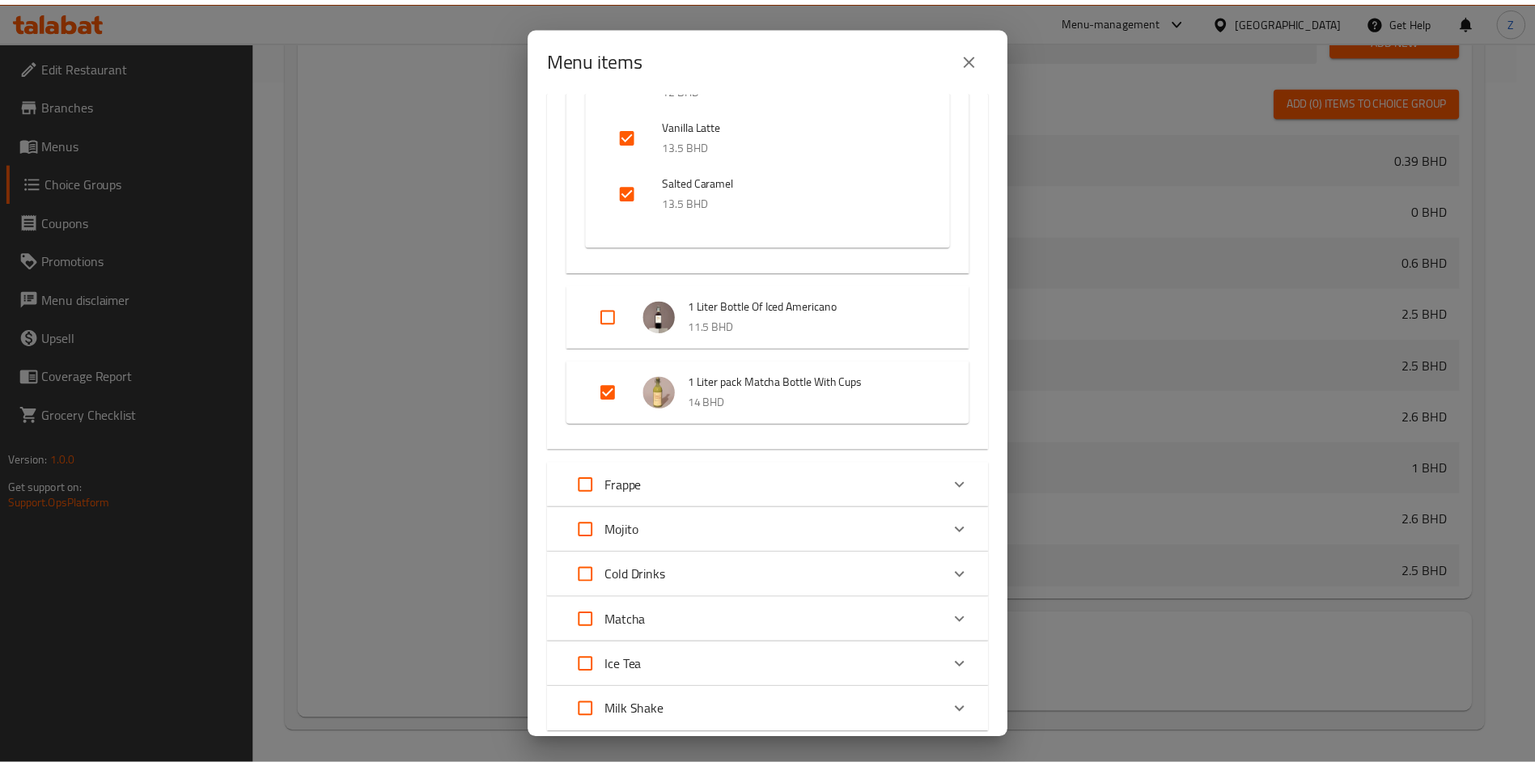
scroll to position [607, 0]
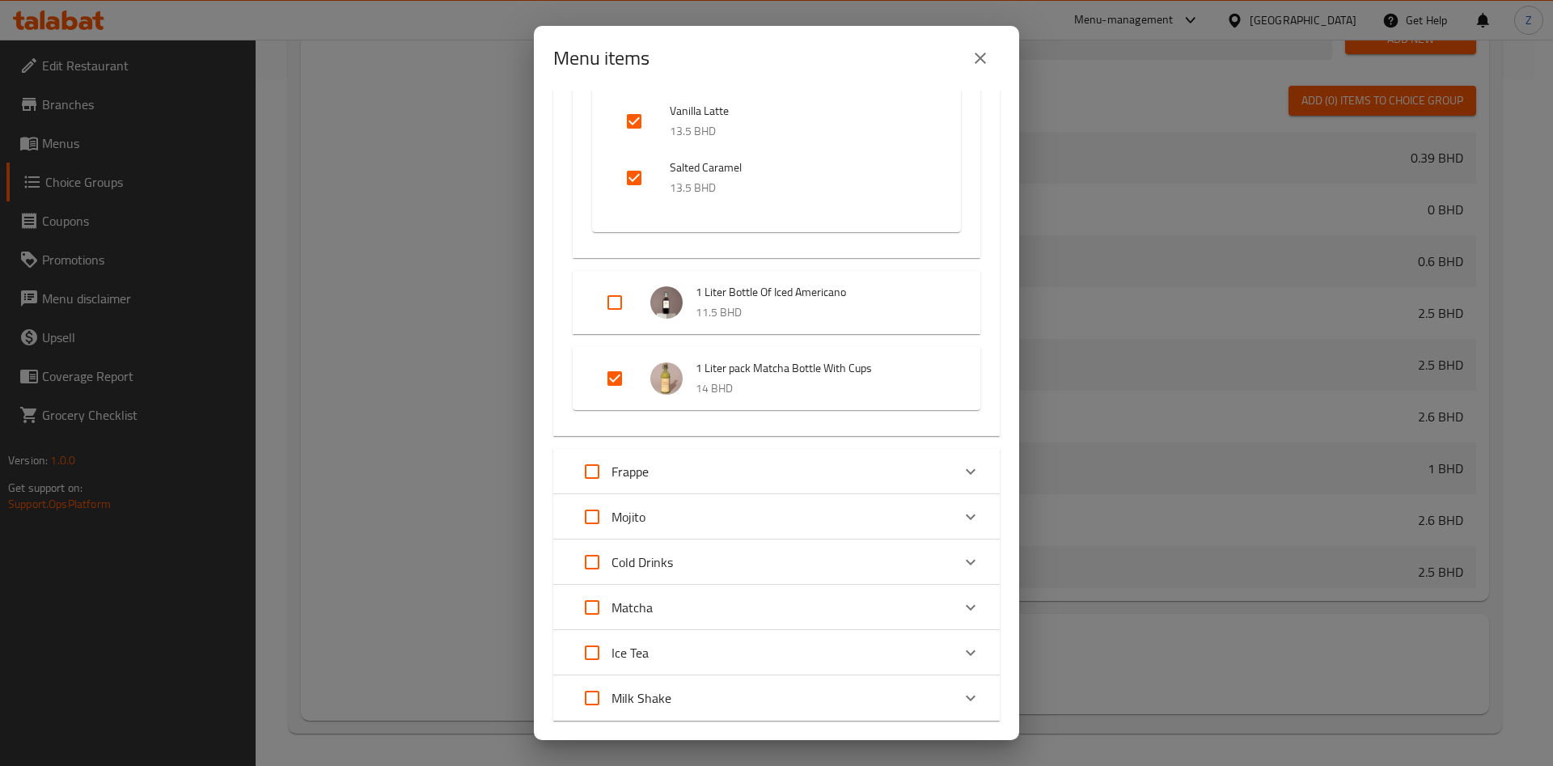
click at [1203, 150] on div "Menu items 2 / 47 items selected ​ Sandwichs Pestuna Sandwich 2.9 BHD Cookies w…" at bounding box center [776, 383] width 1553 height 766
click at [430, 328] on div "Menu items 2 / 47 items selected ​ Sandwichs Pestuna Sandwich 2.9 BHD Cookies w…" at bounding box center [776, 383] width 1553 height 766
